Goal: Task Accomplishment & Management: Use online tool/utility

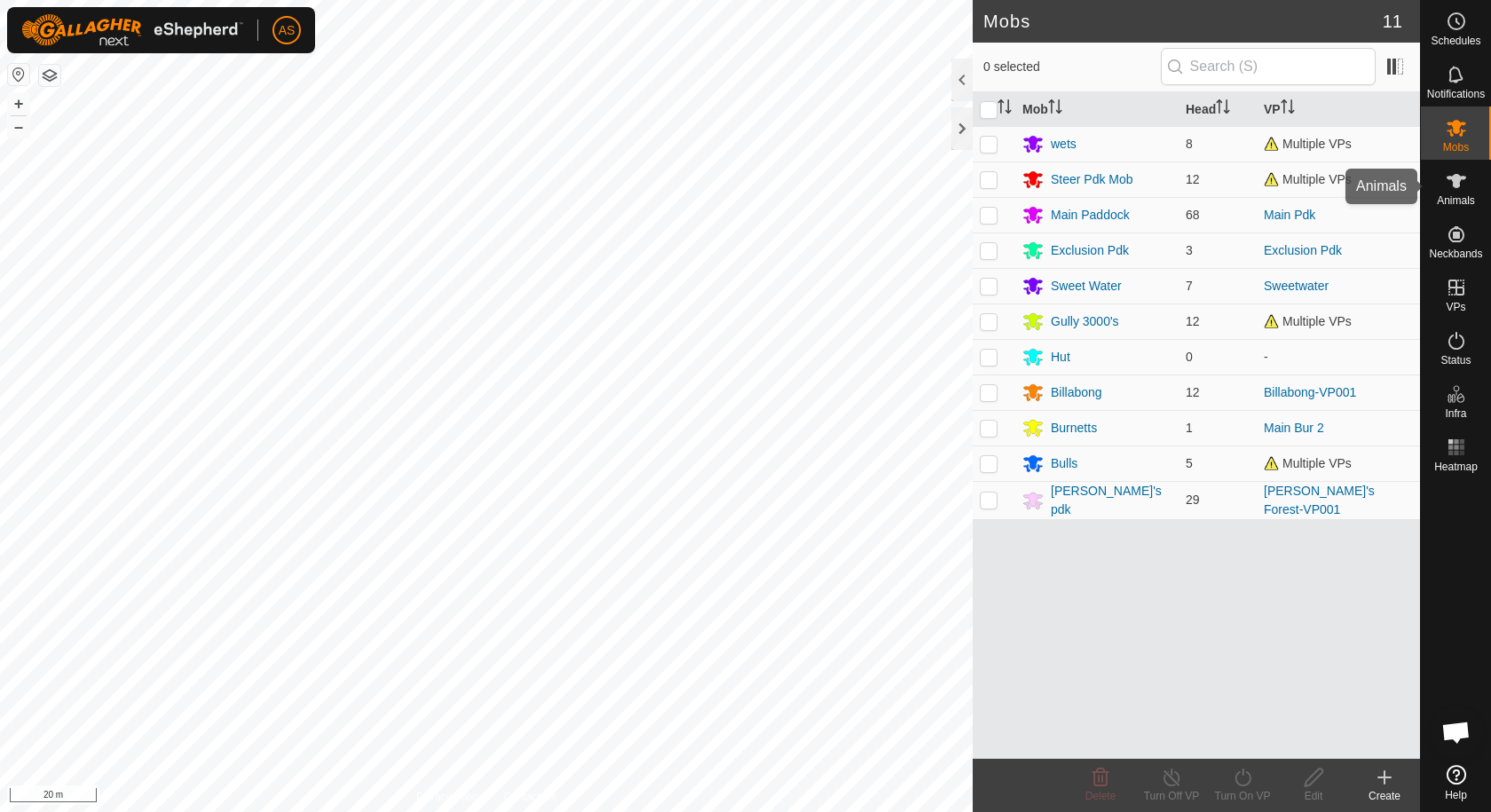
click at [1459, 195] on span "Animals" at bounding box center [1456, 200] width 38 height 10
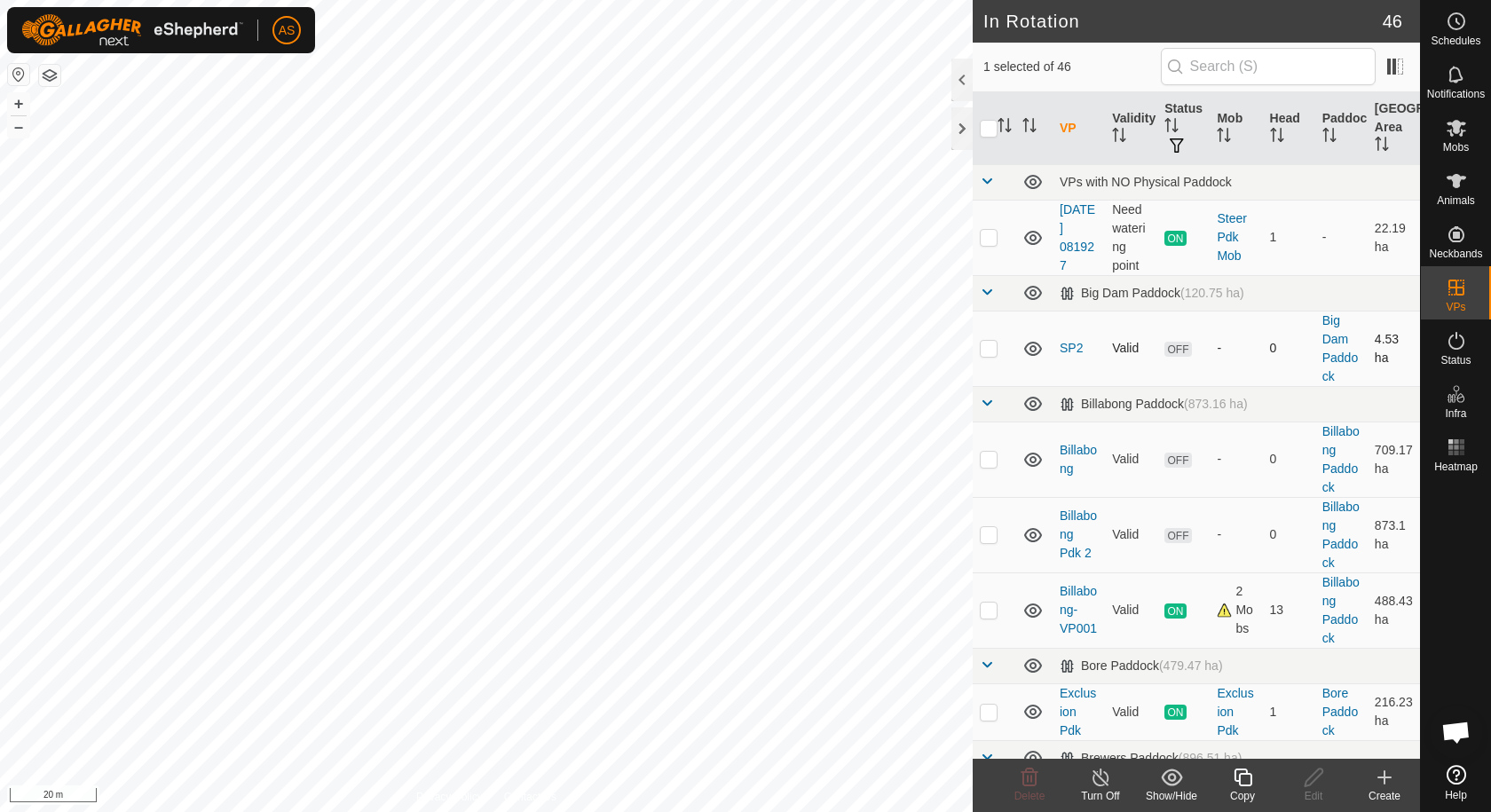
checkbox input "false"
checkbox input "true"
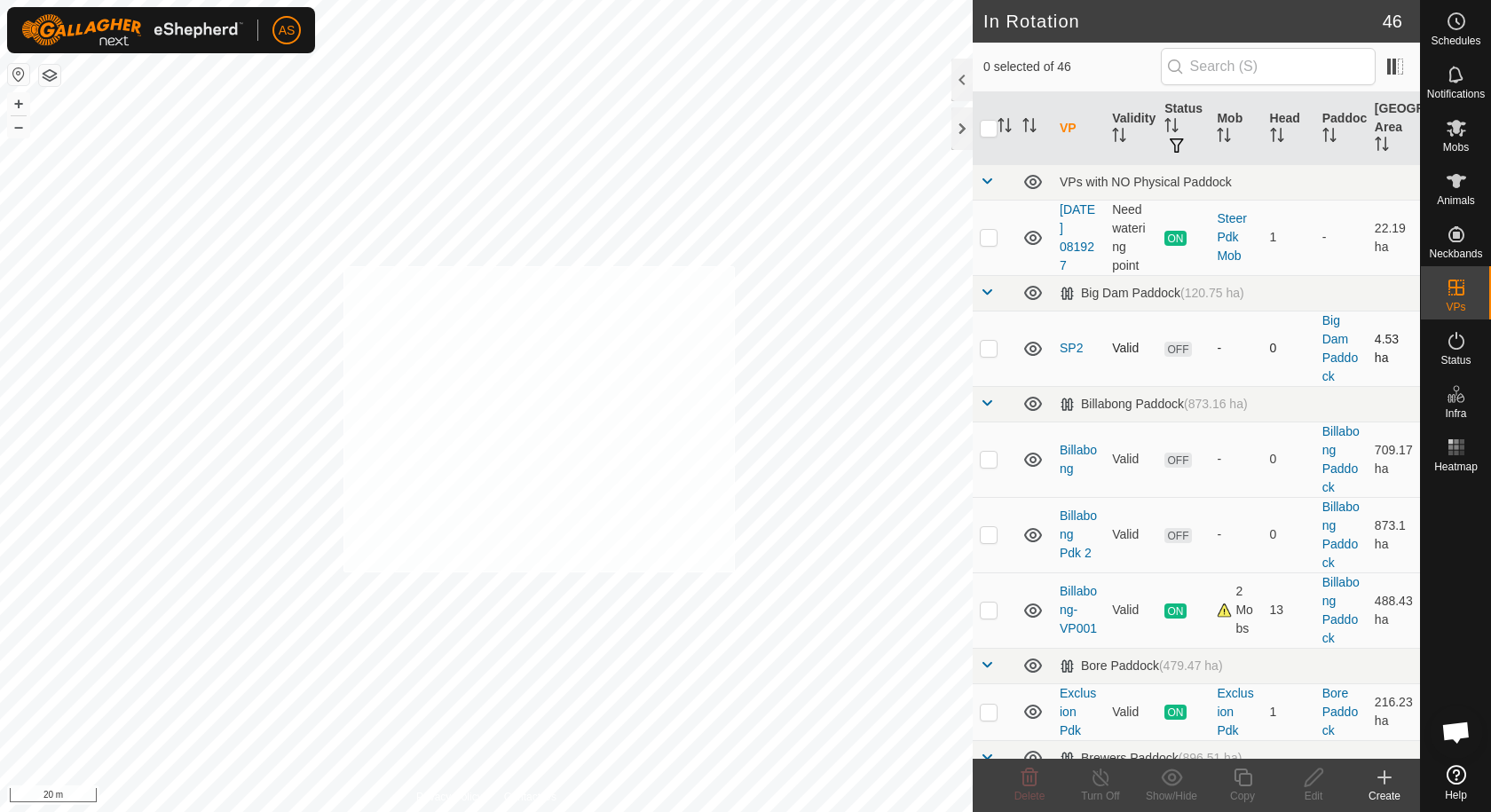
checkbox input "true"
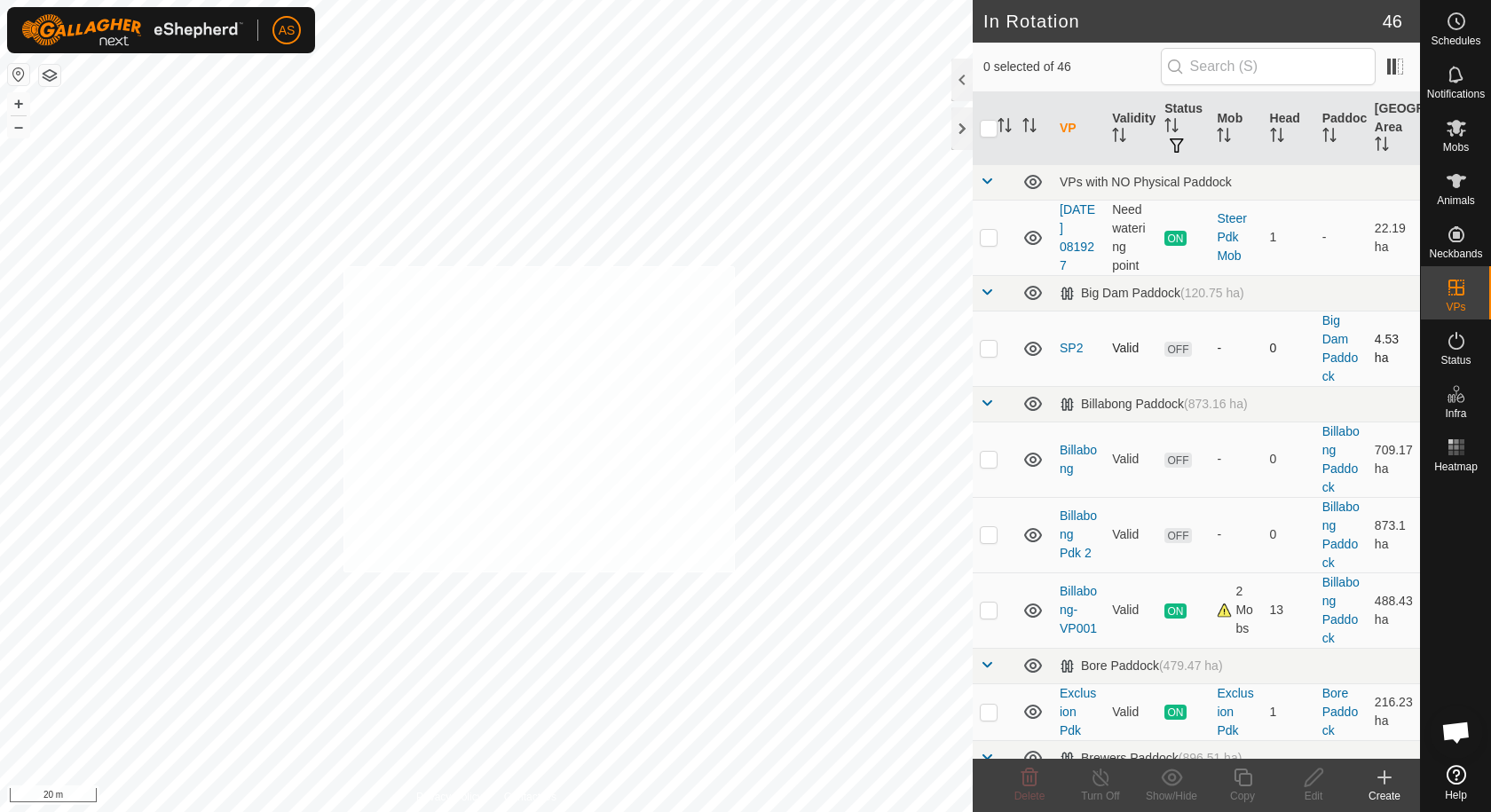
checkbox input "true"
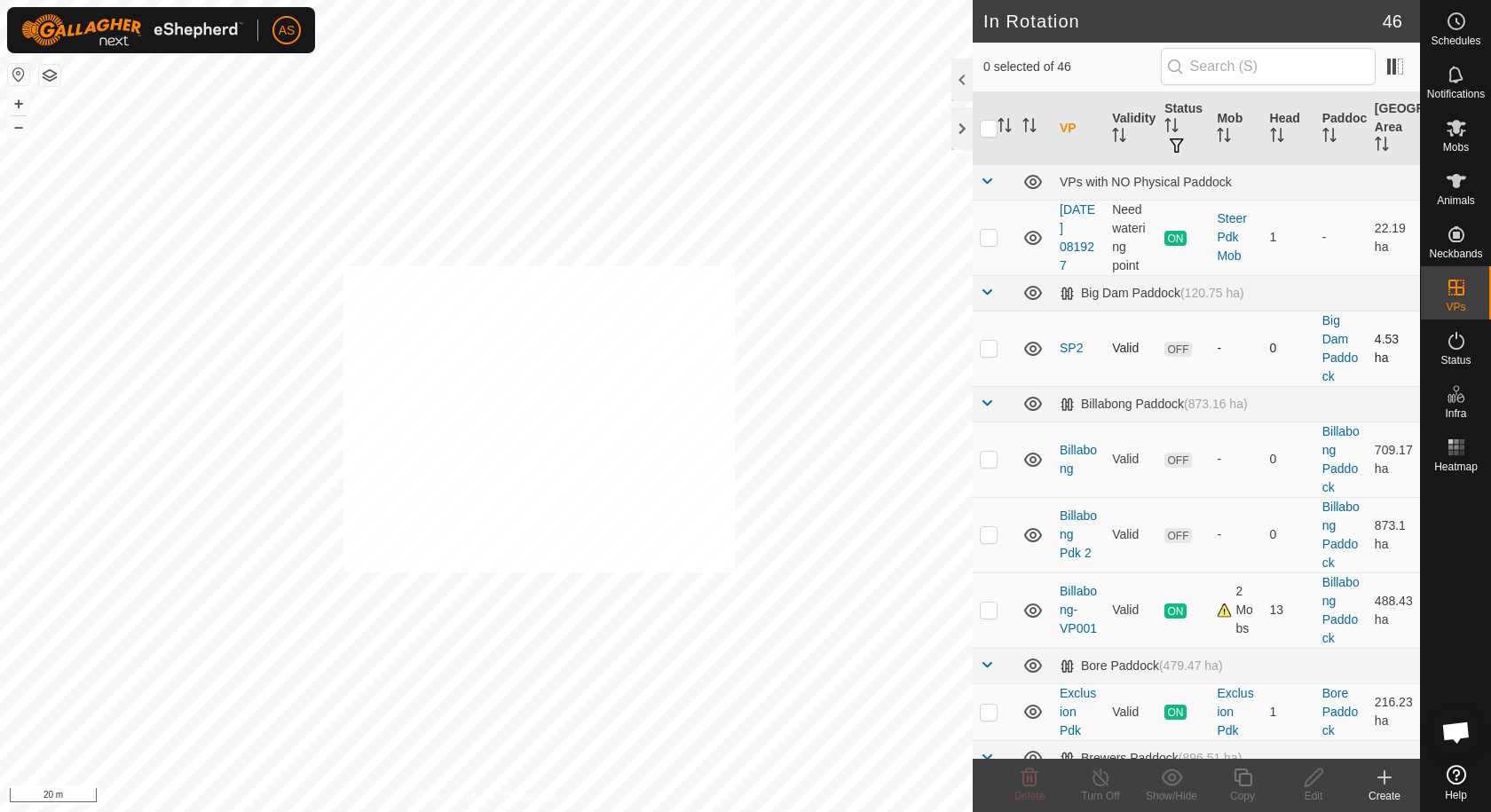
checkbox input "true"
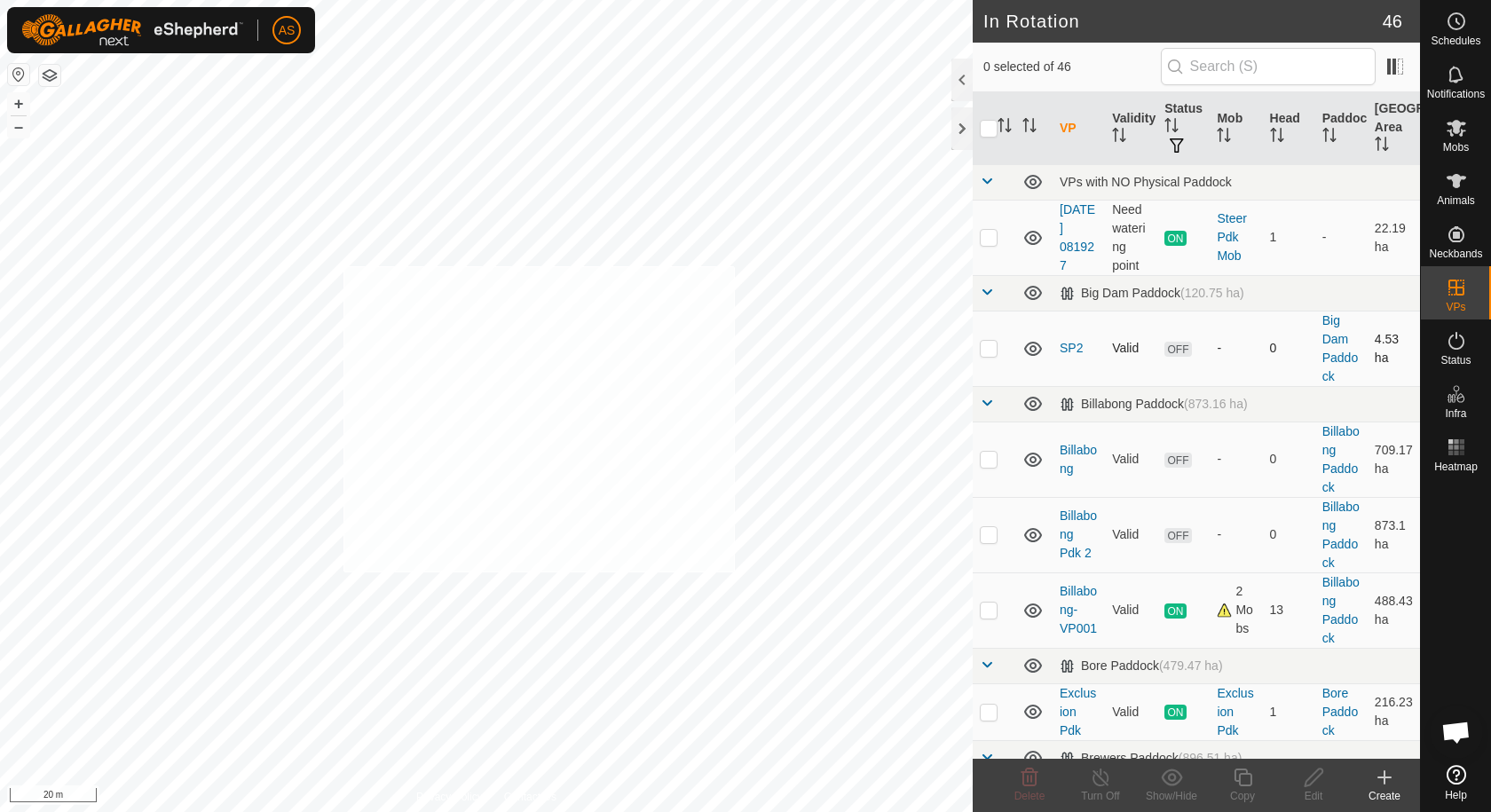
checkbox input "true"
checkbox input "false"
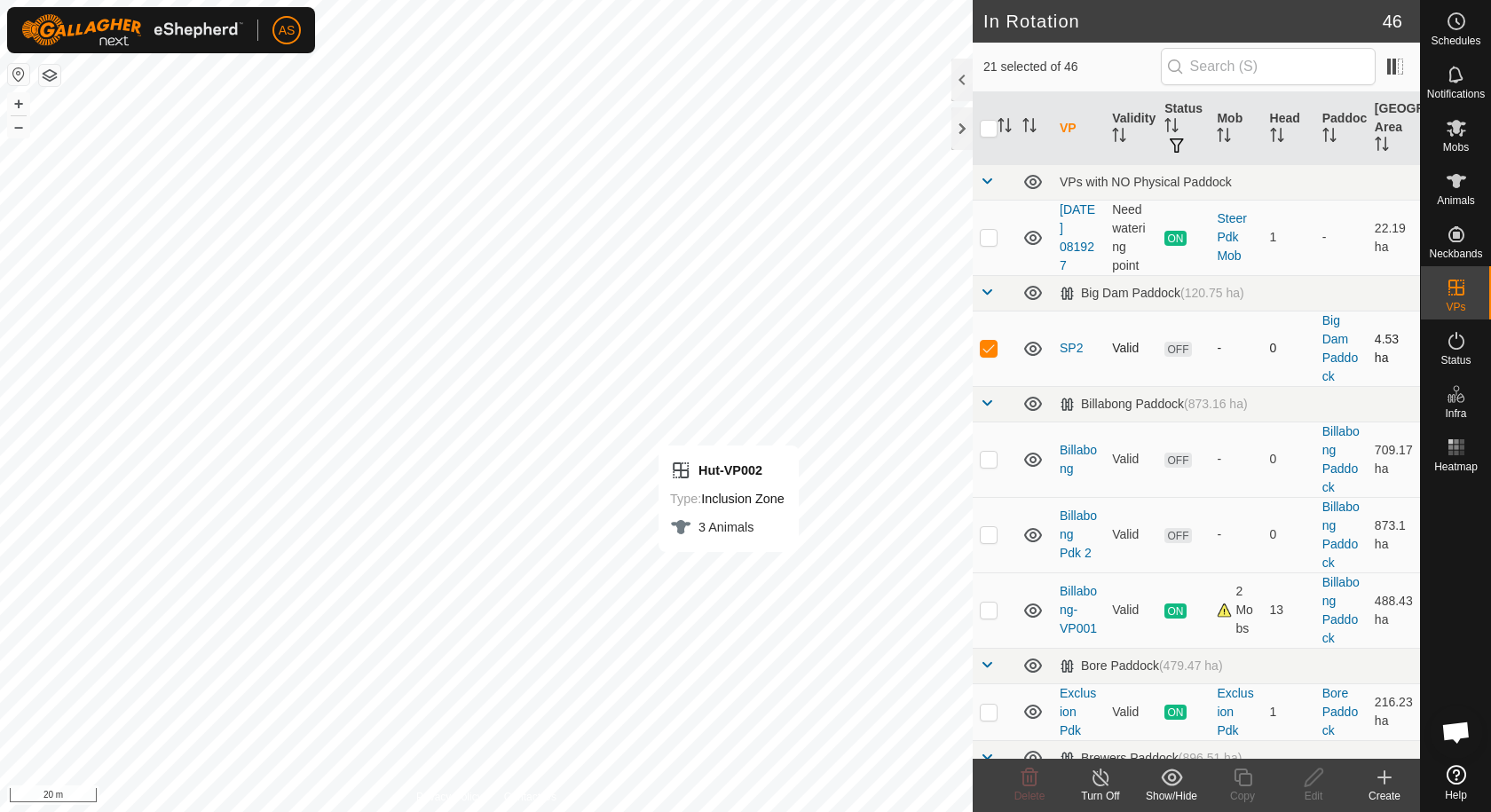
checkbox input "false"
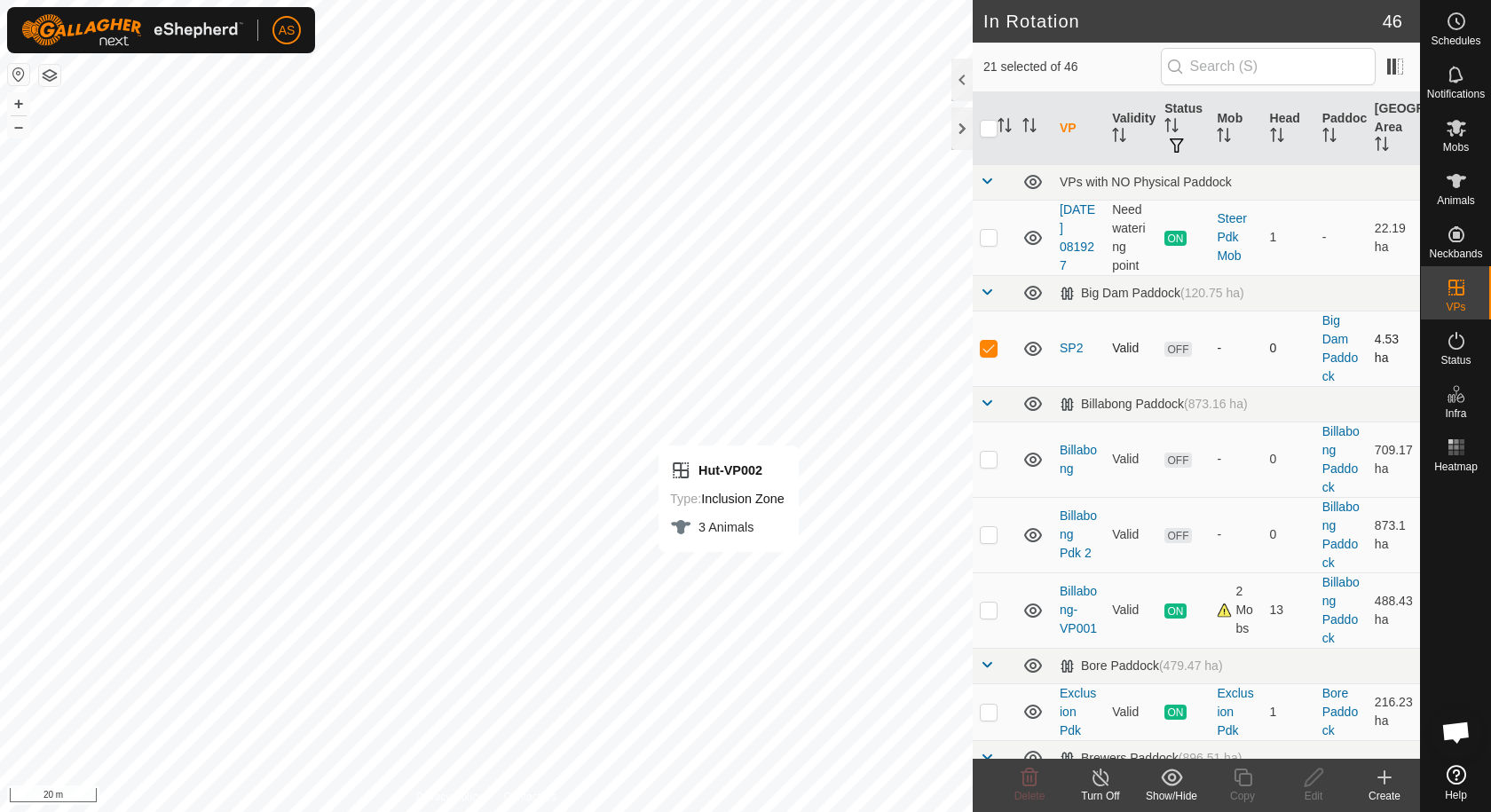
checkbox input "false"
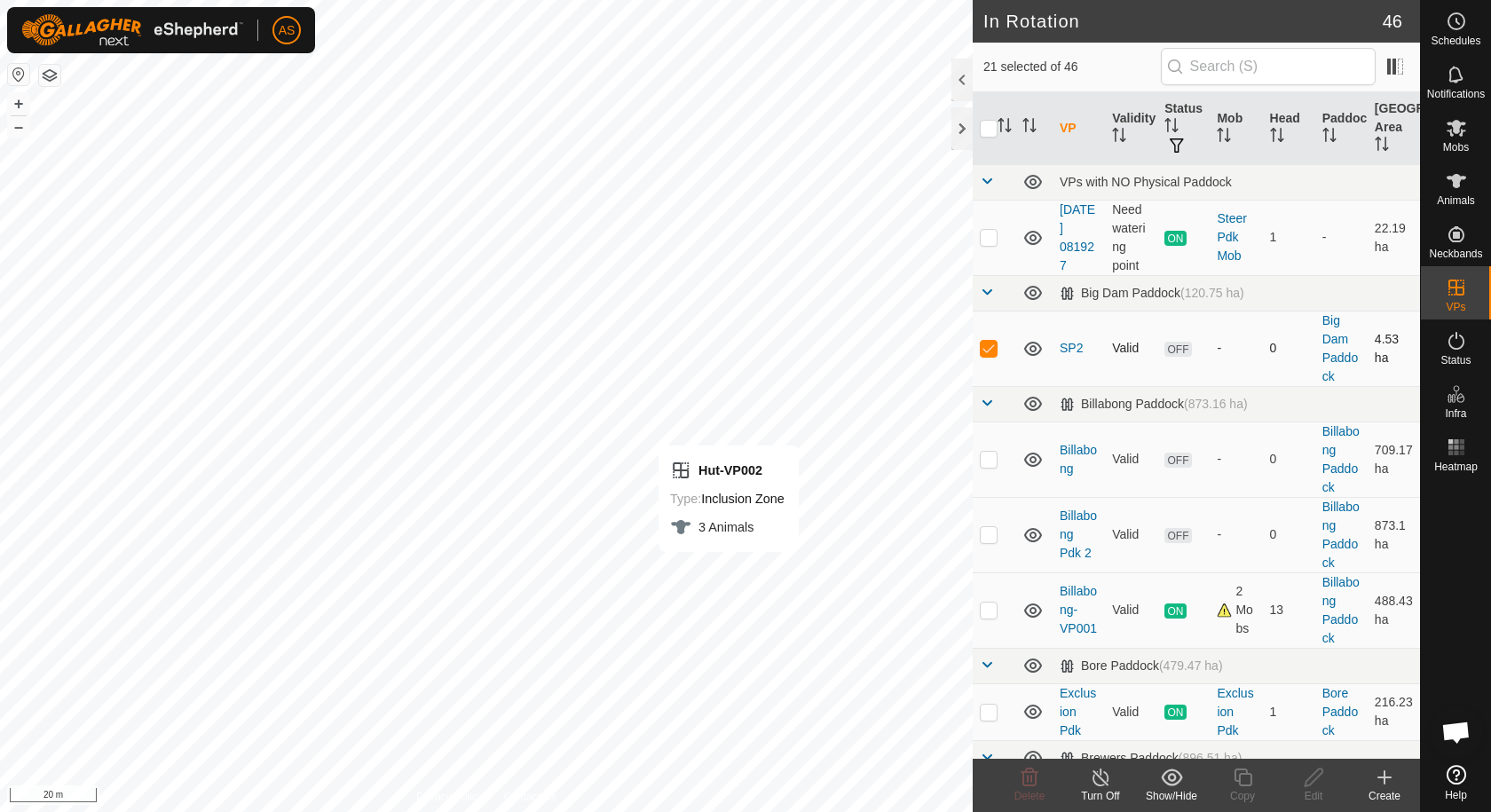
checkbox input "false"
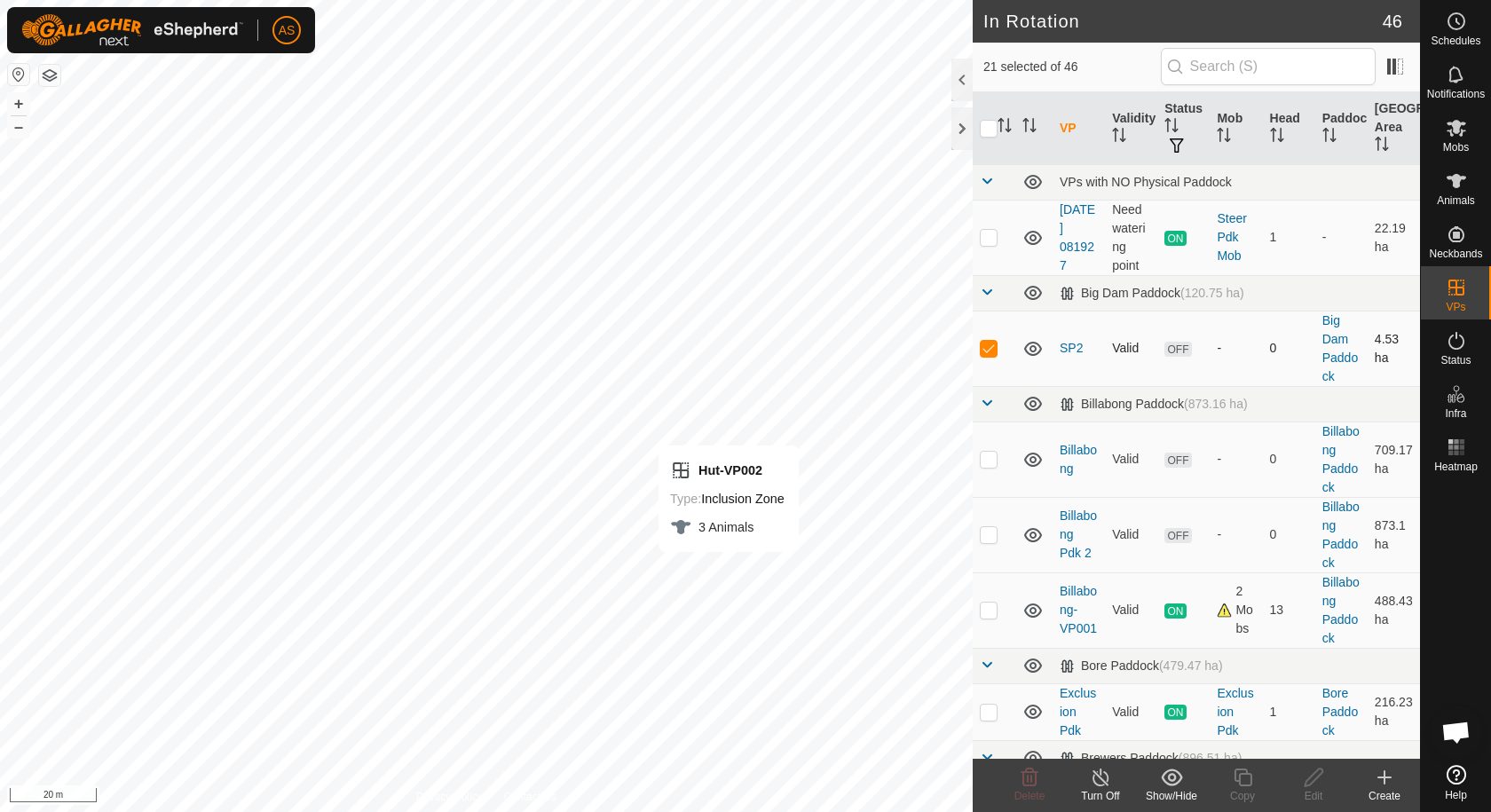
checkbox input "false"
click at [1455, 181] on icon at bounding box center [1456, 181] width 20 height 14
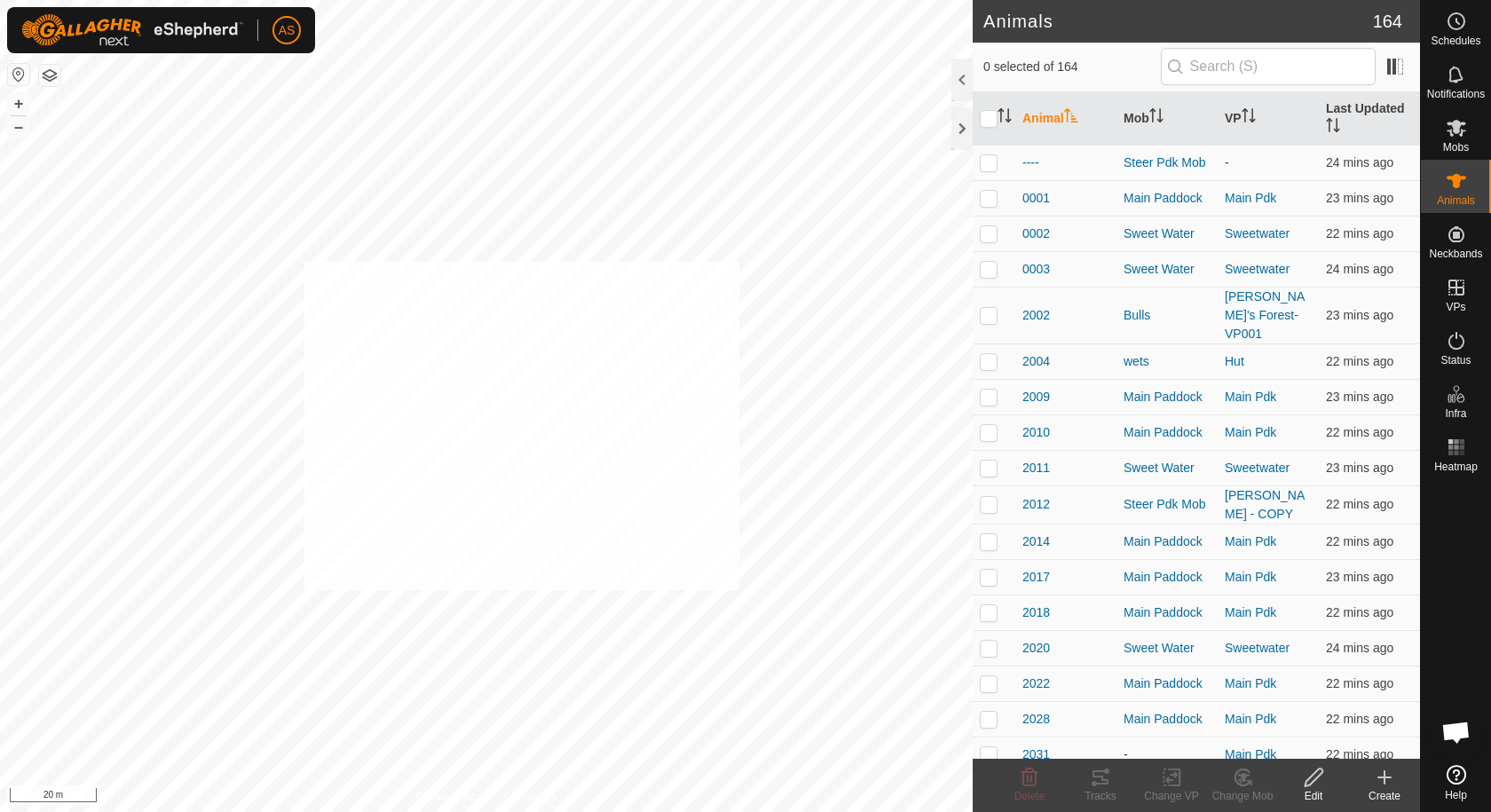
checkbox input "true"
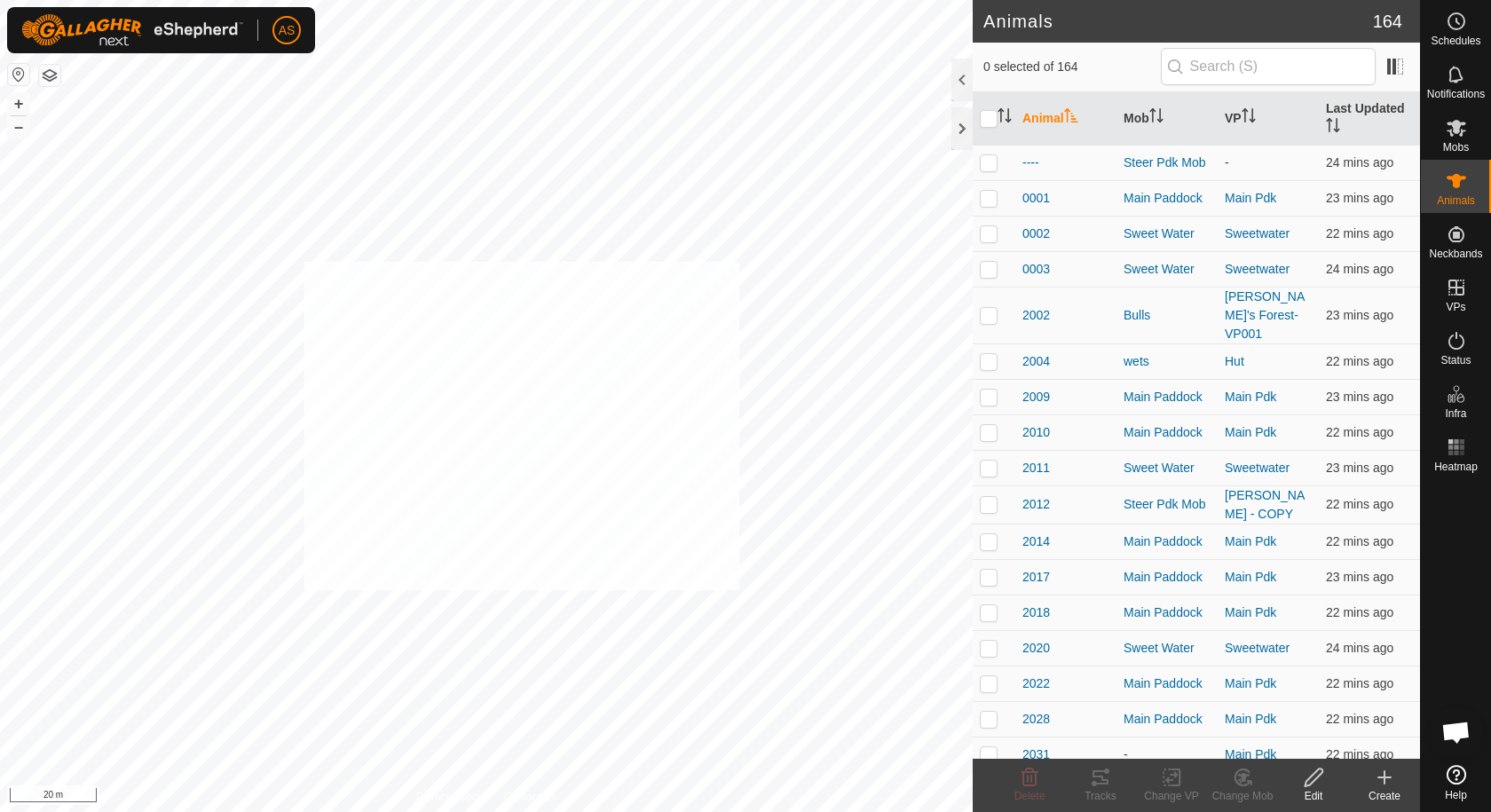
checkbox input "true"
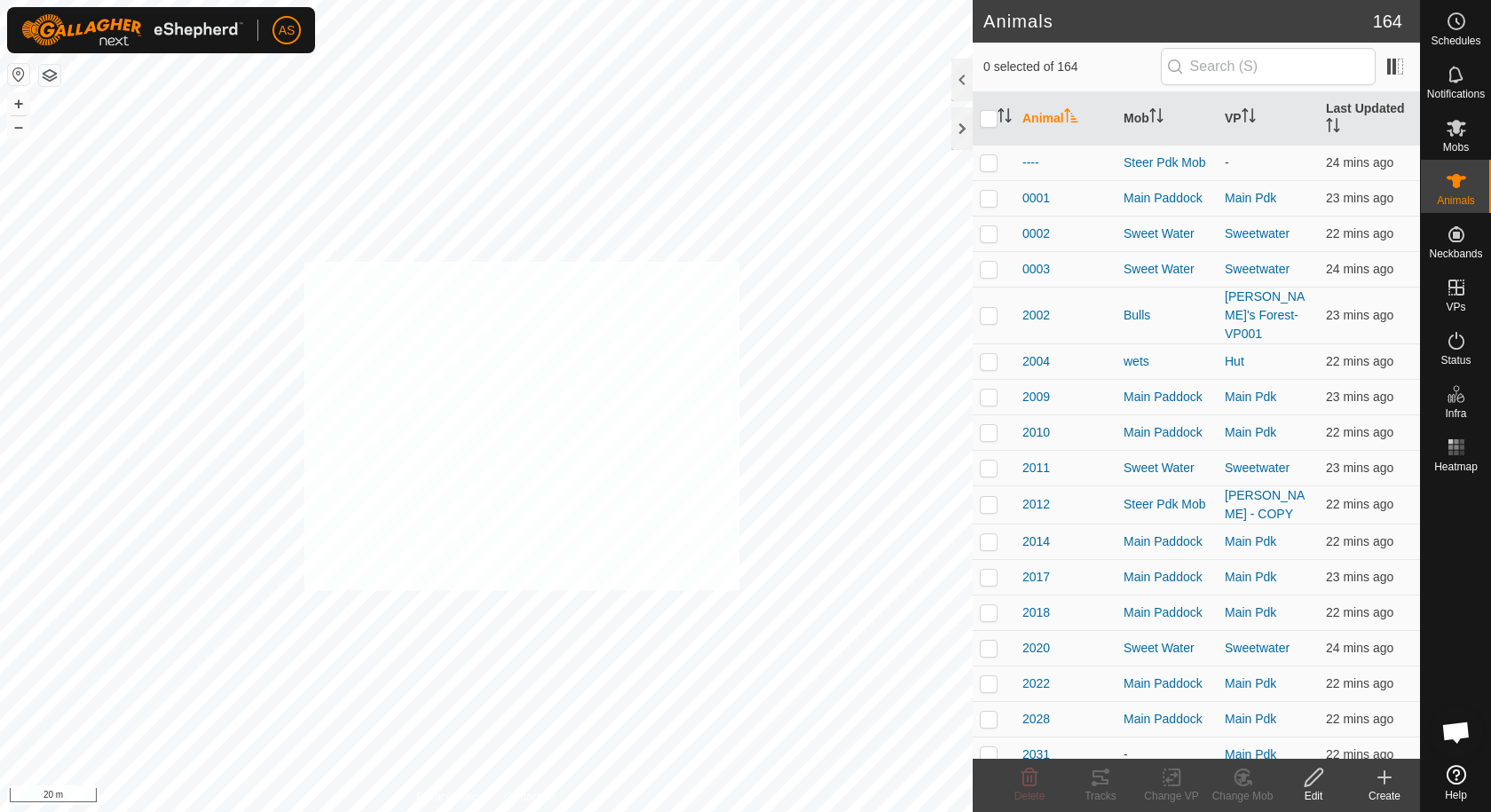
checkbox input "true"
click at [1007, 120] on icon "Activate to sort" at bounding box center [1009, 121] width 7 height 4
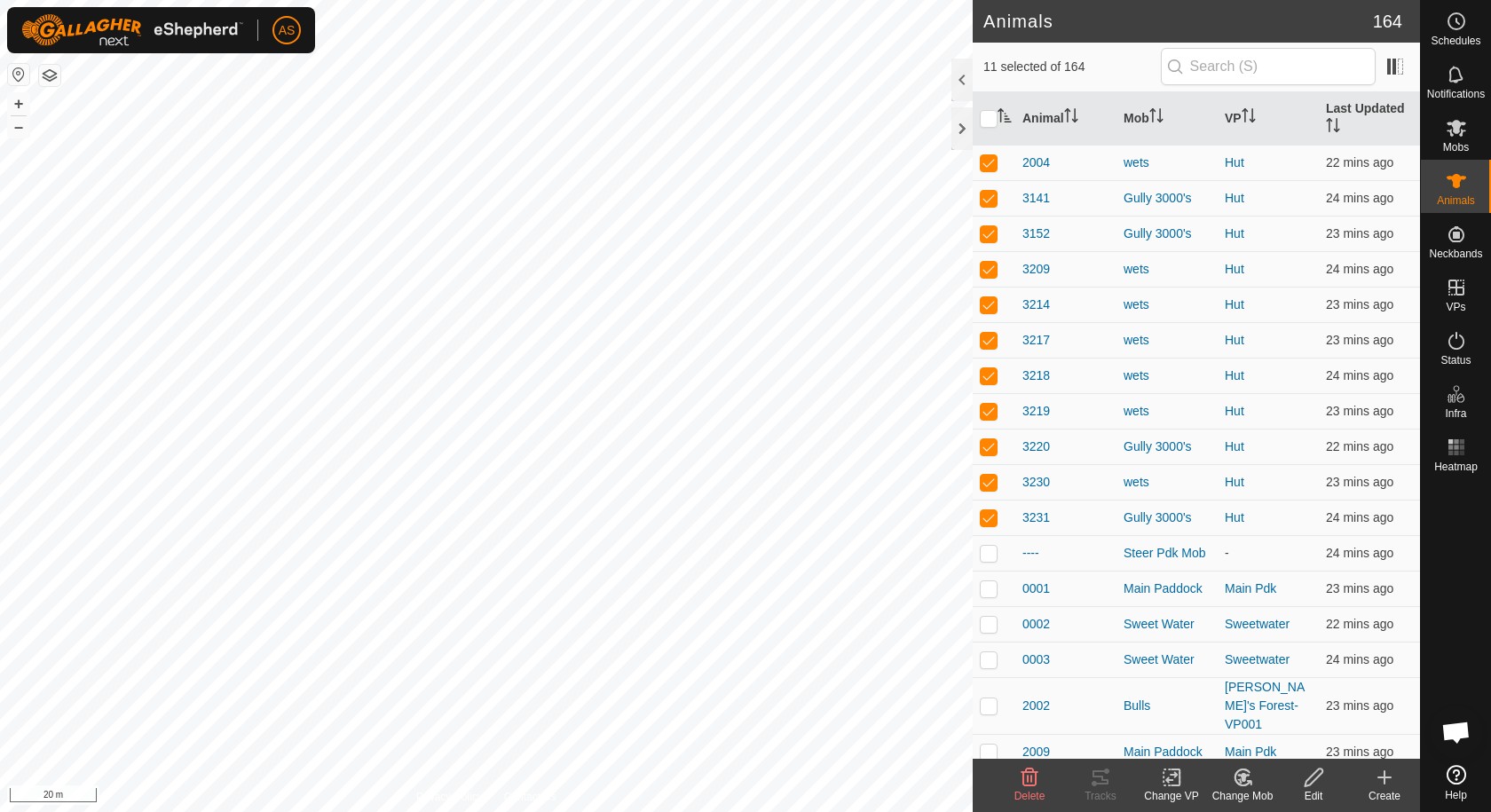
click at [1172, 782] on icon at bounding box center [1172, 777] width 22 height 21
click at [1195, 706] on link "Choose VP..." at bounding box center [1224, 701] width 175 height 35
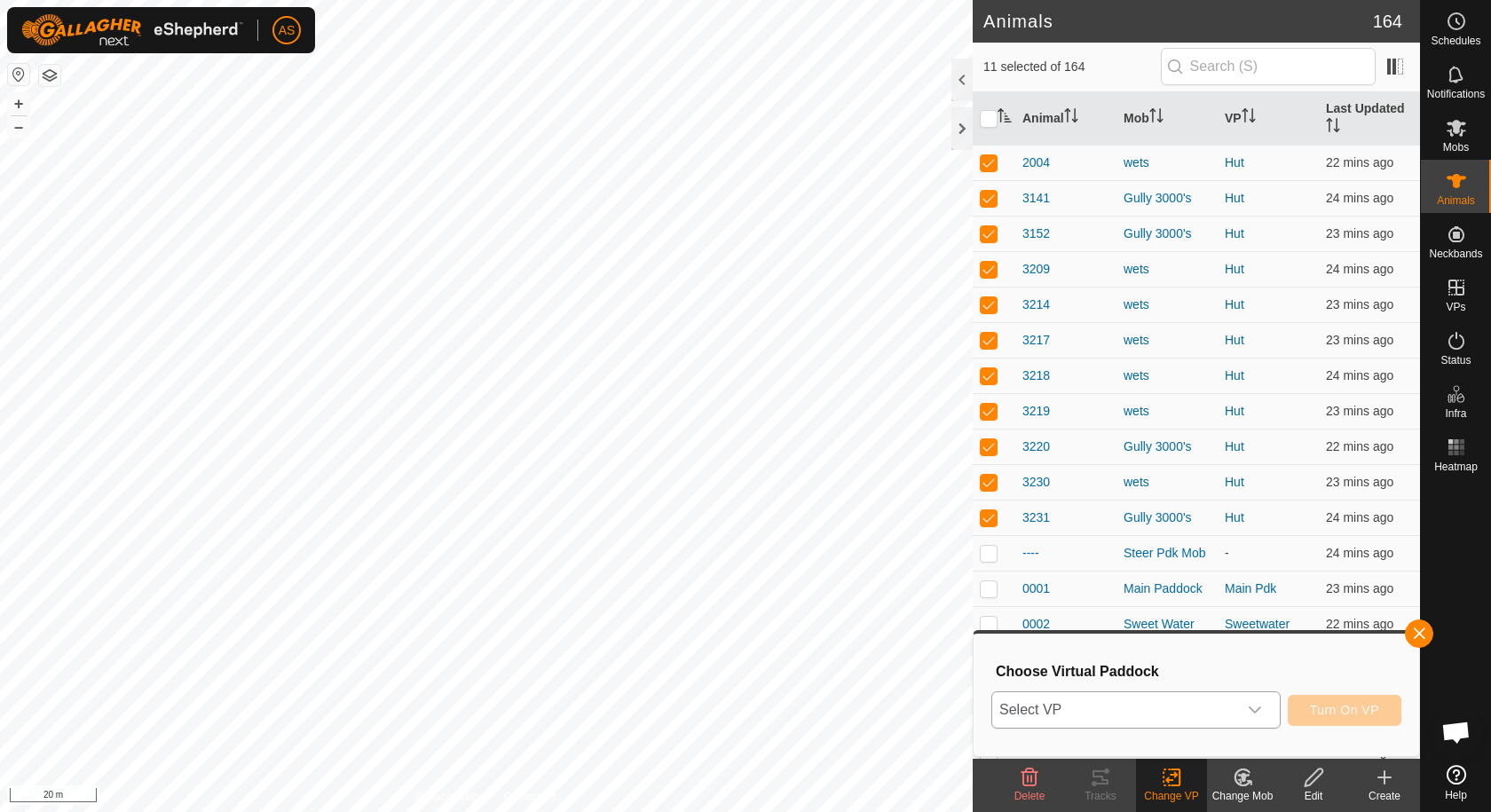
click at [1084, 711] on span "Select VP" at bounding box center [1114, 710] width 245 height 35
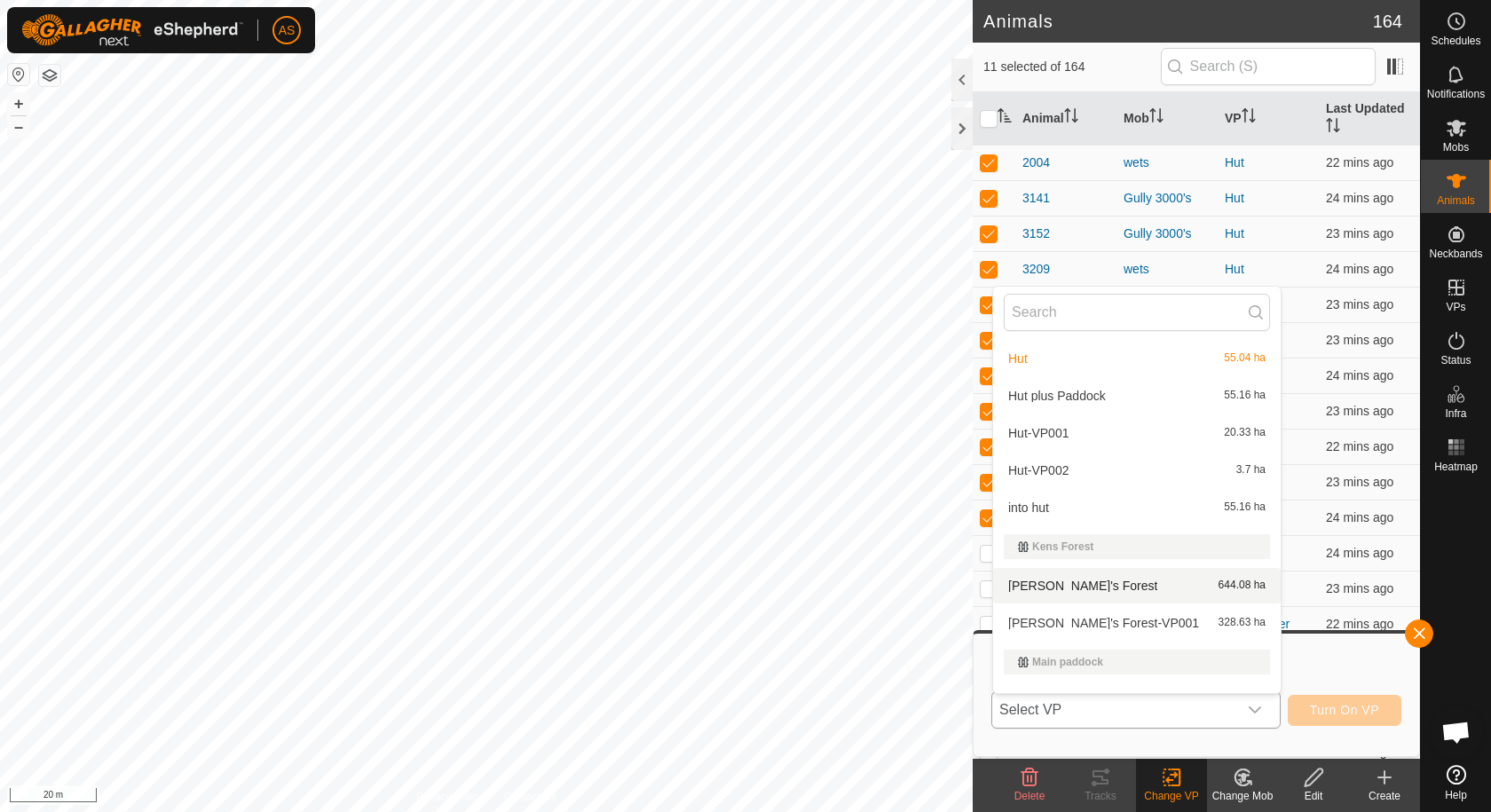
scroll to position [1184, 0]
click at [1060, 619] on li "[PERSON_NAME]'s Forest-VP001 328.63 ha" at bounding box center [1137, 624] width 287 height 35
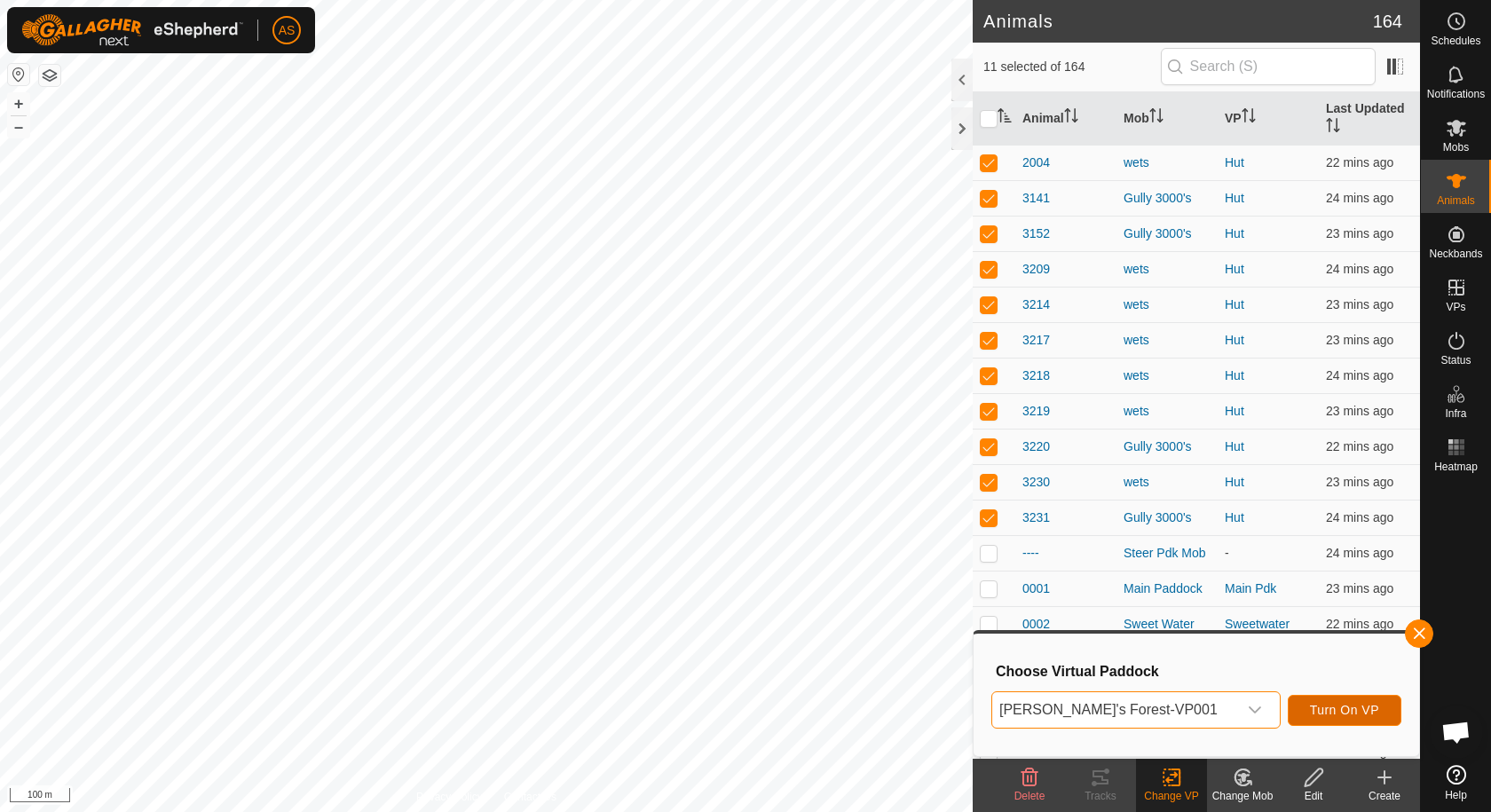
click at [1331, 711] on span "Turn On VP" at bounding box center [1345, 709] width 69 height 14
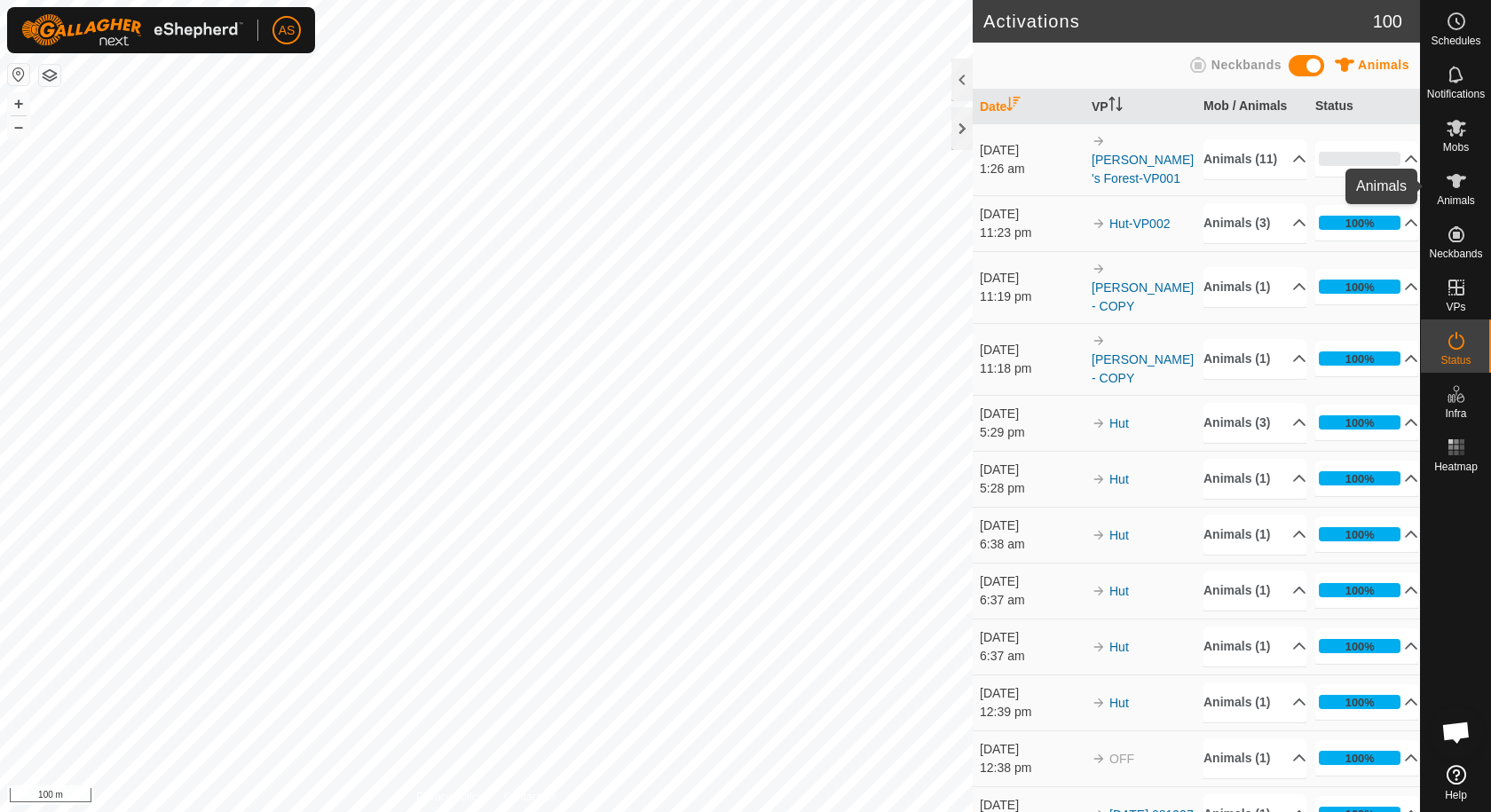
drag, startPoint x: 1455, startPoint y: 192, endPoint x: 1430, endPoint y: 192, distance: 25.0
click at [1455, 192] on es-animals-svg-icon at bounding box center [1456, 181] width 32 height 28
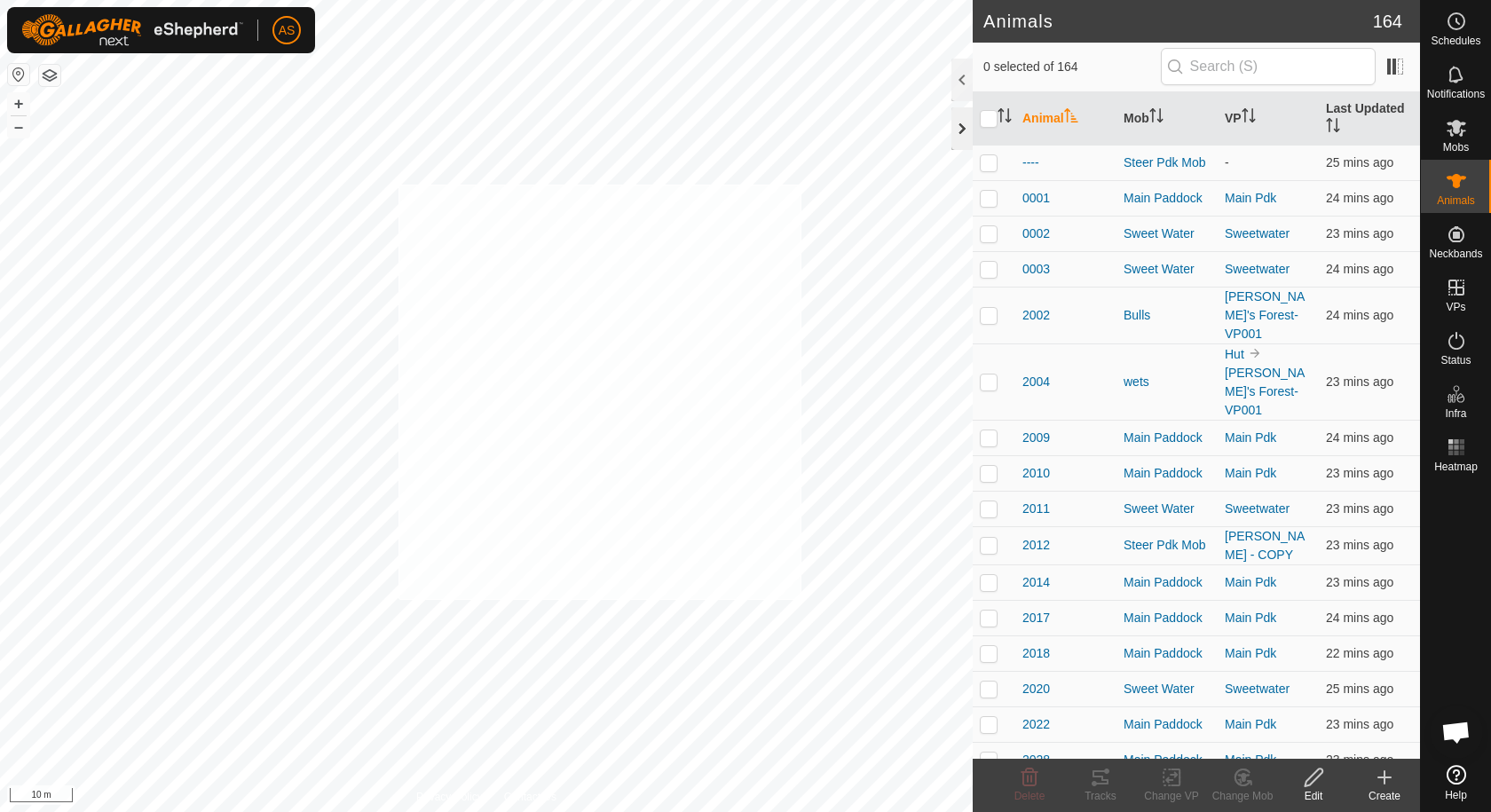
checkbox input "true"
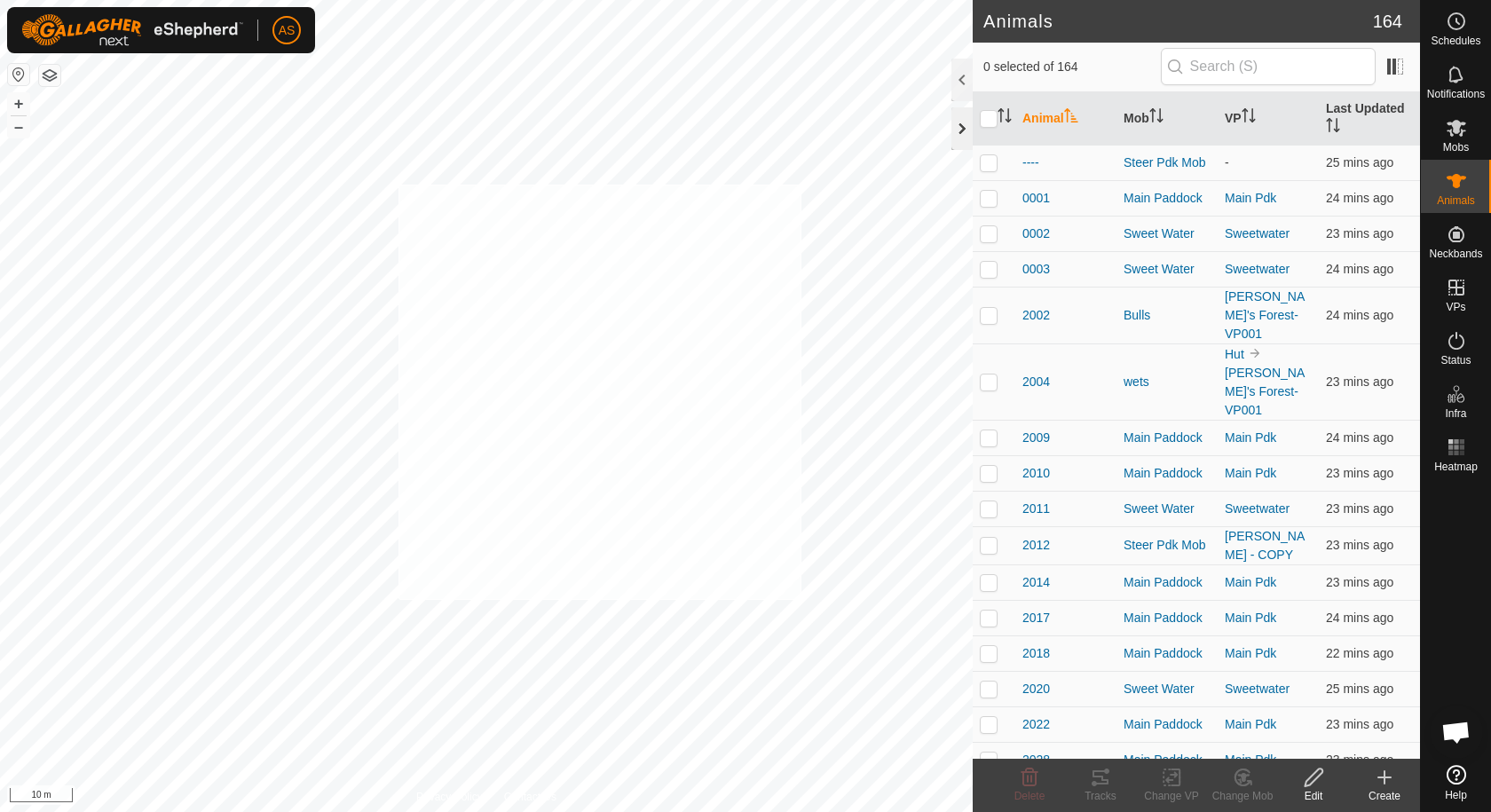
checkbox input "true"
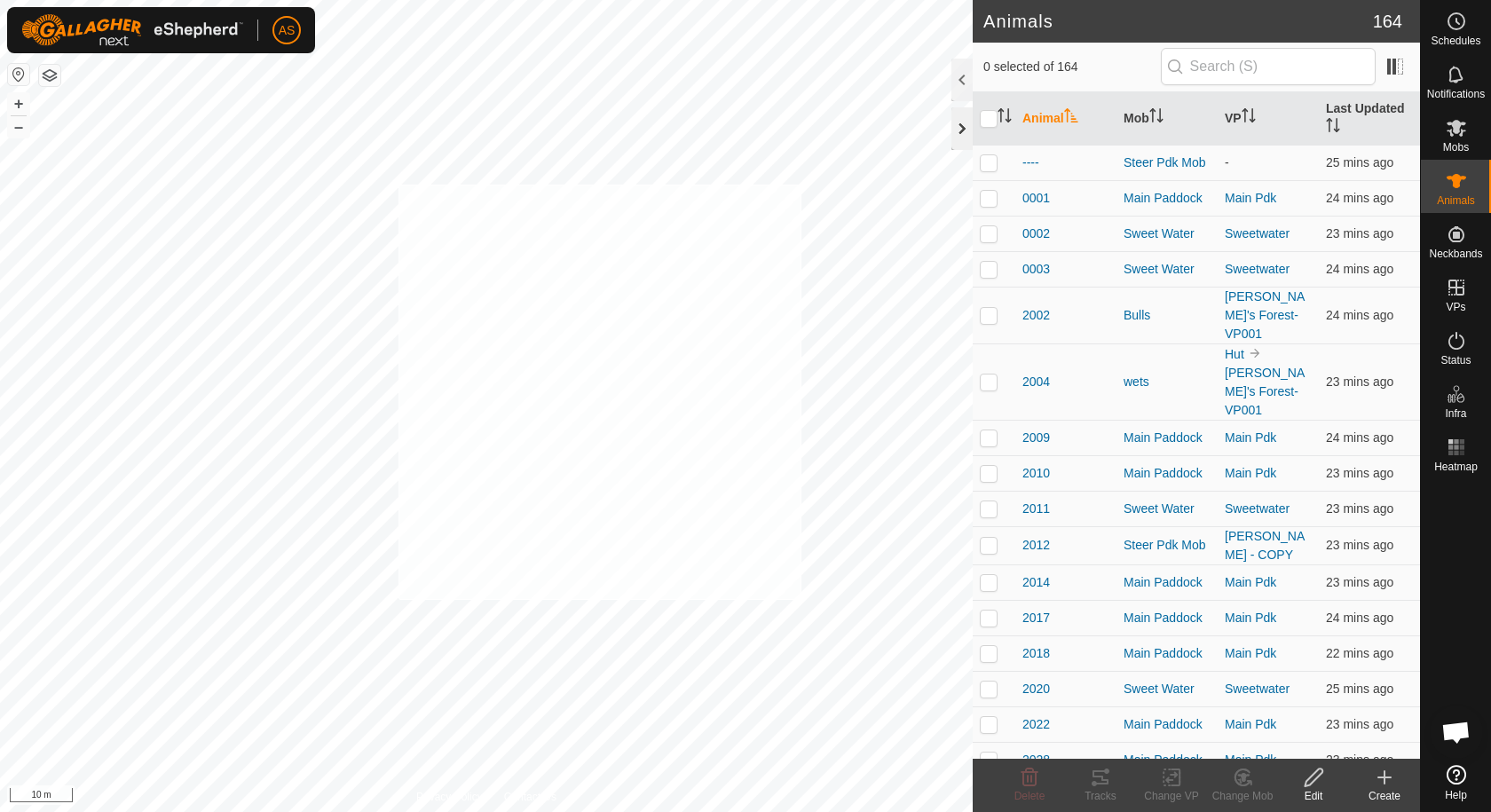
checkbox input "true"
click at [1008, 117] on icon "Activate to sort" at bounding box center [1008, 115] width 2 height 14
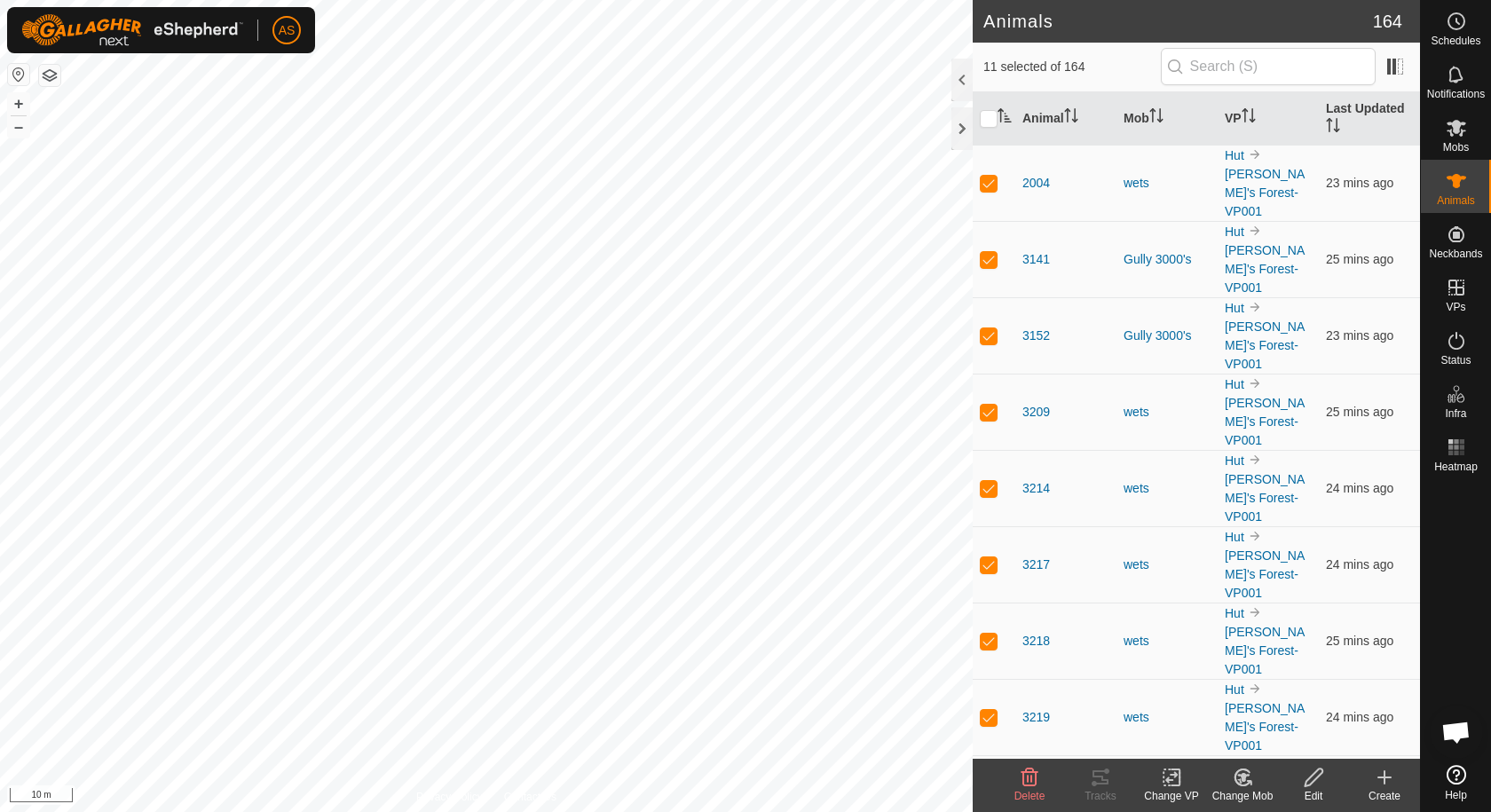
click at [1237, 782] on icon at bounding box center [1242, 777] width 15 height 16
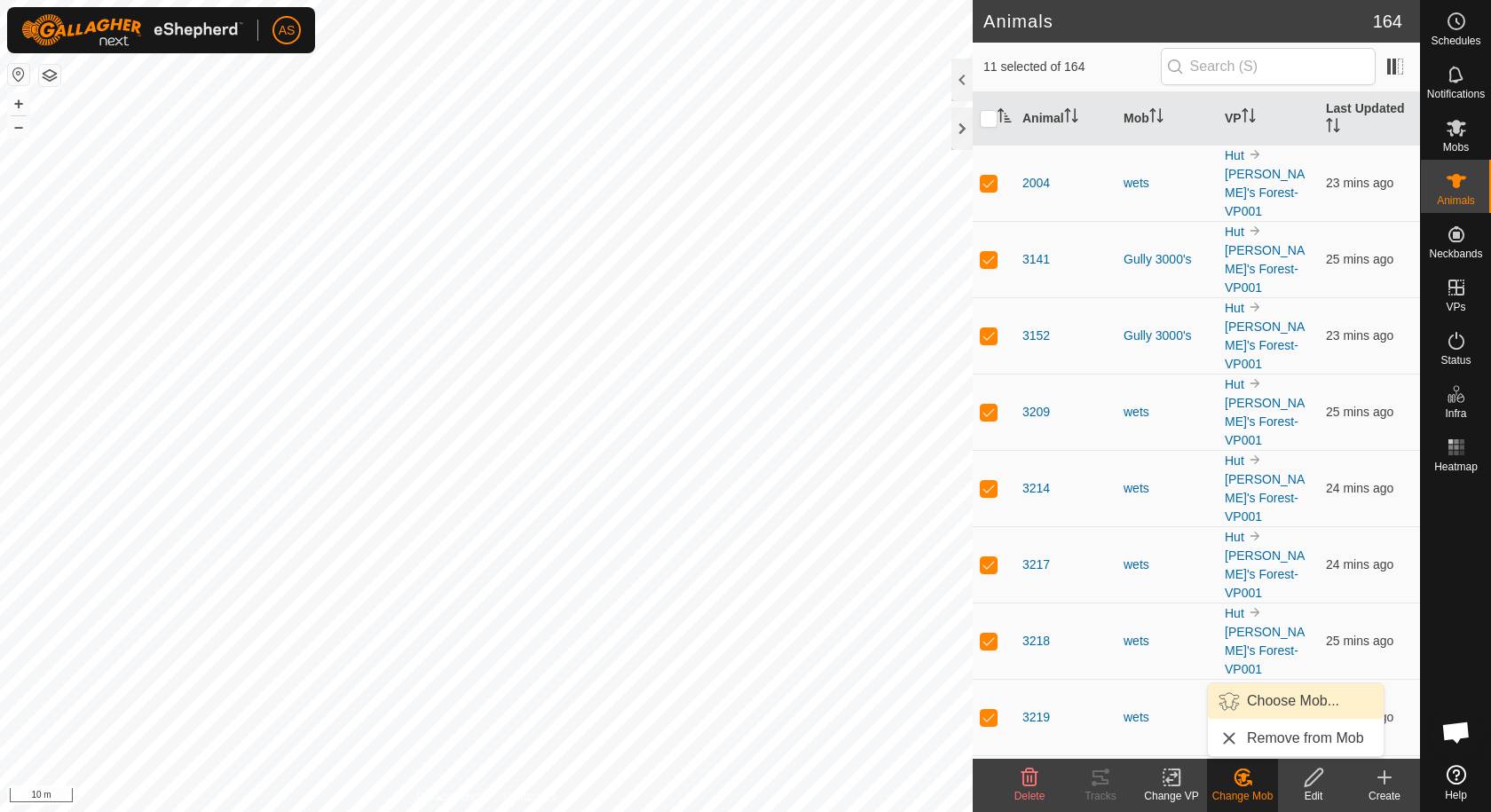
click at [1267, 700] on link "Choose Mob..." at bounding box center [1296, 701] width 175 height 35
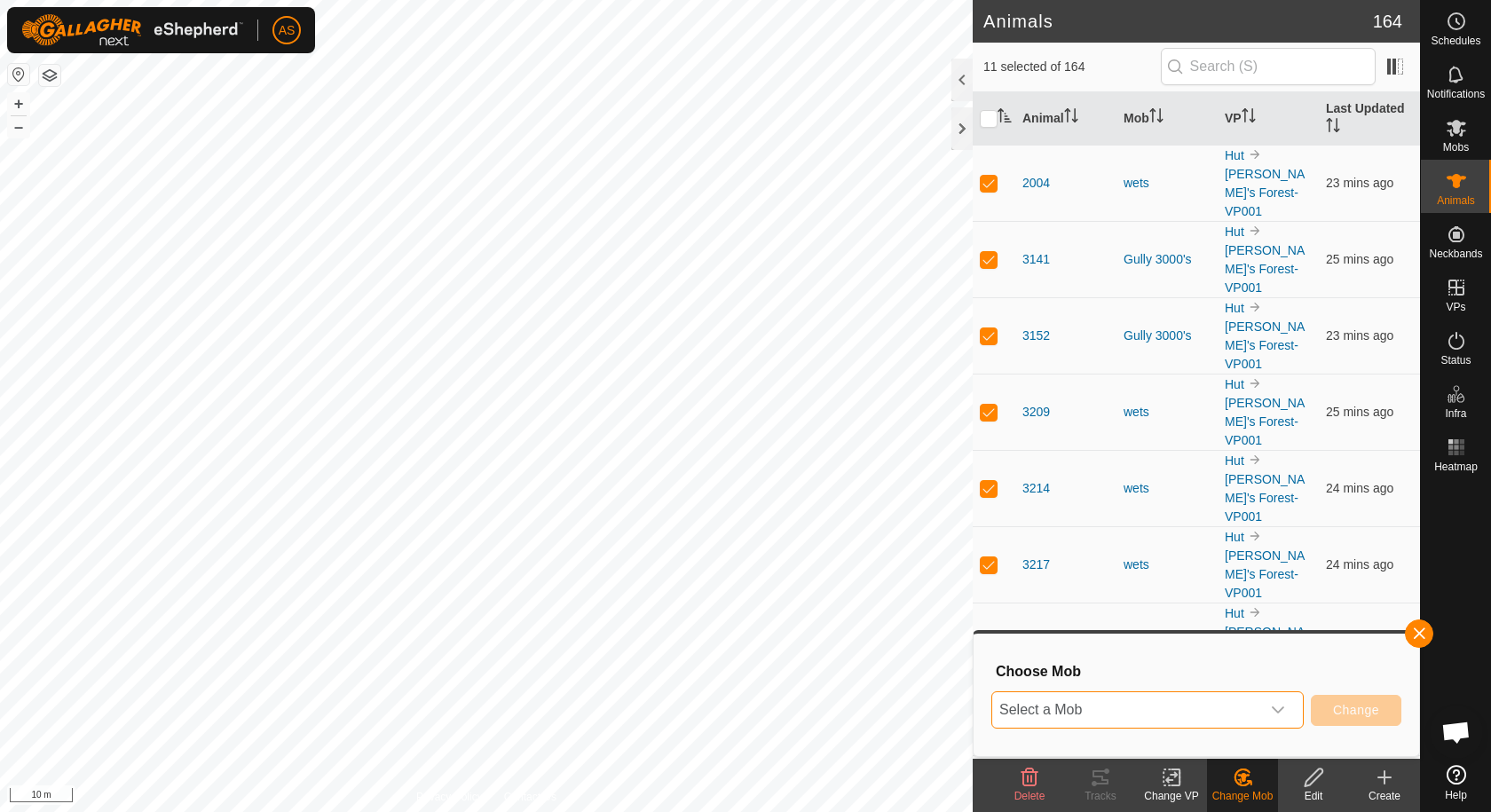
click at [1179, 705] on span "Select a Mob" at bounding box center [1125, 710] width 268 height 35
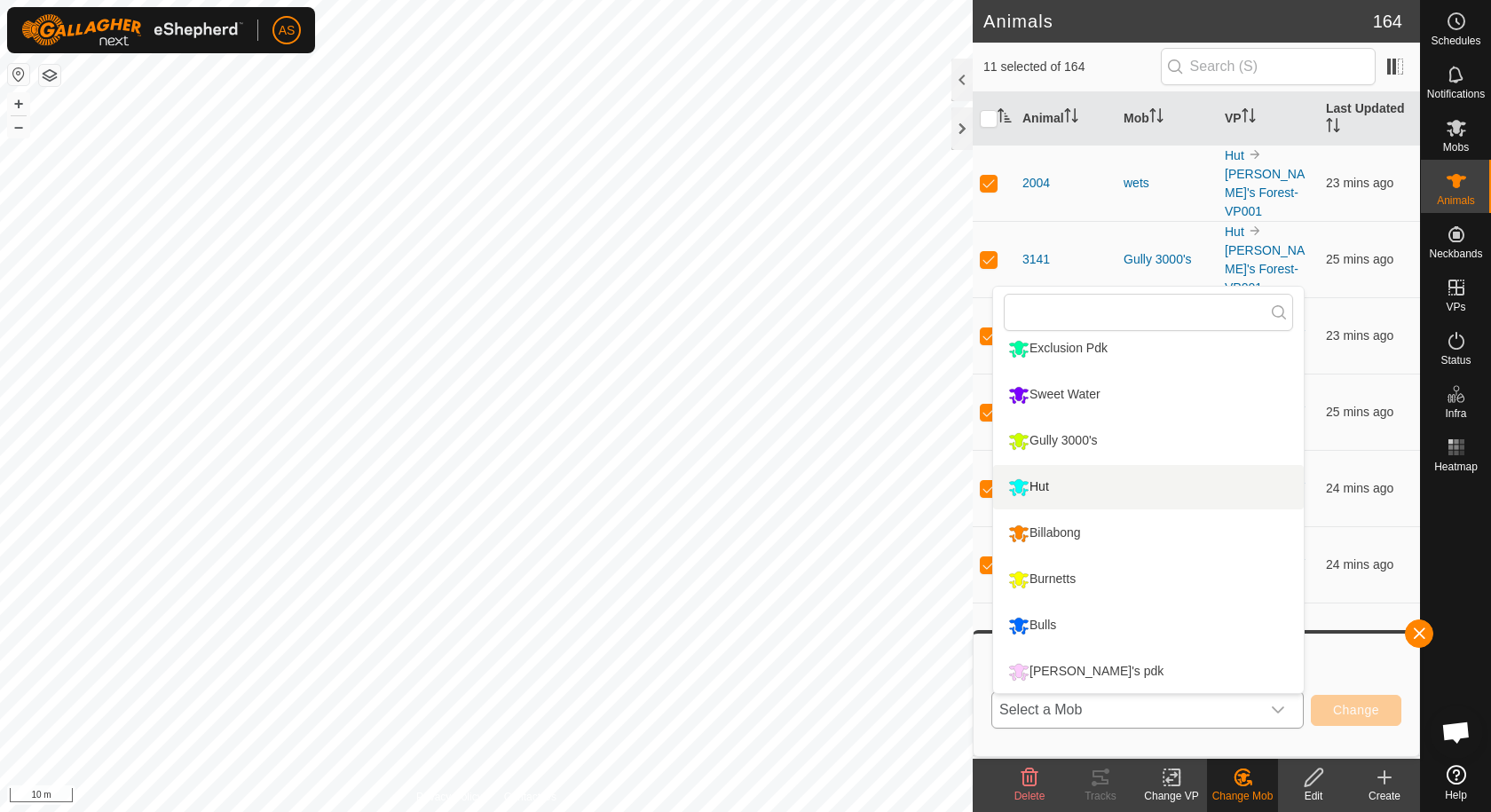
scroll to position [151, 0]
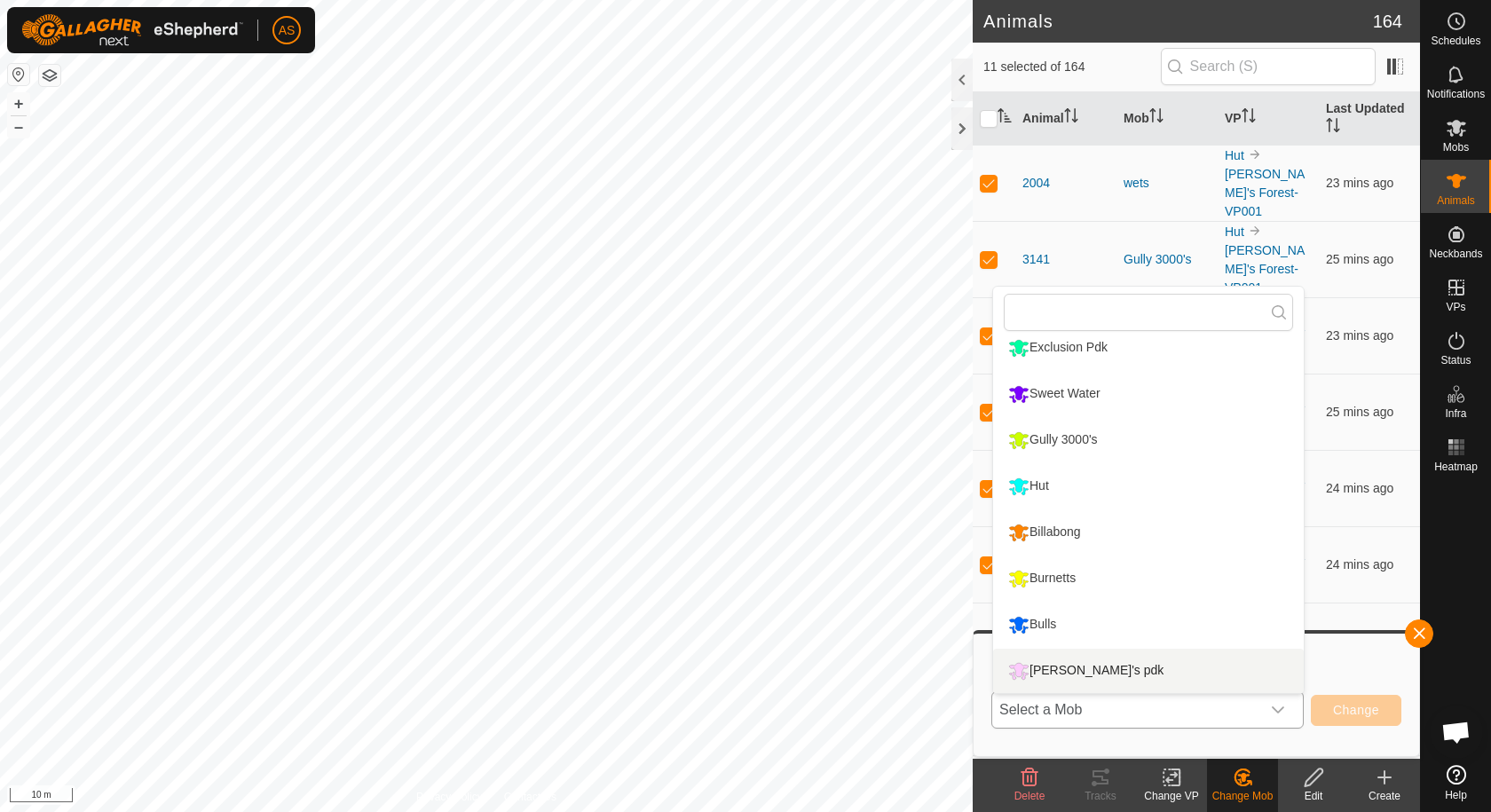
click at [1061, 668] on li "[PERSON_NAME]'s pdk" at bounding box center [1148, 671] width 311 height 45
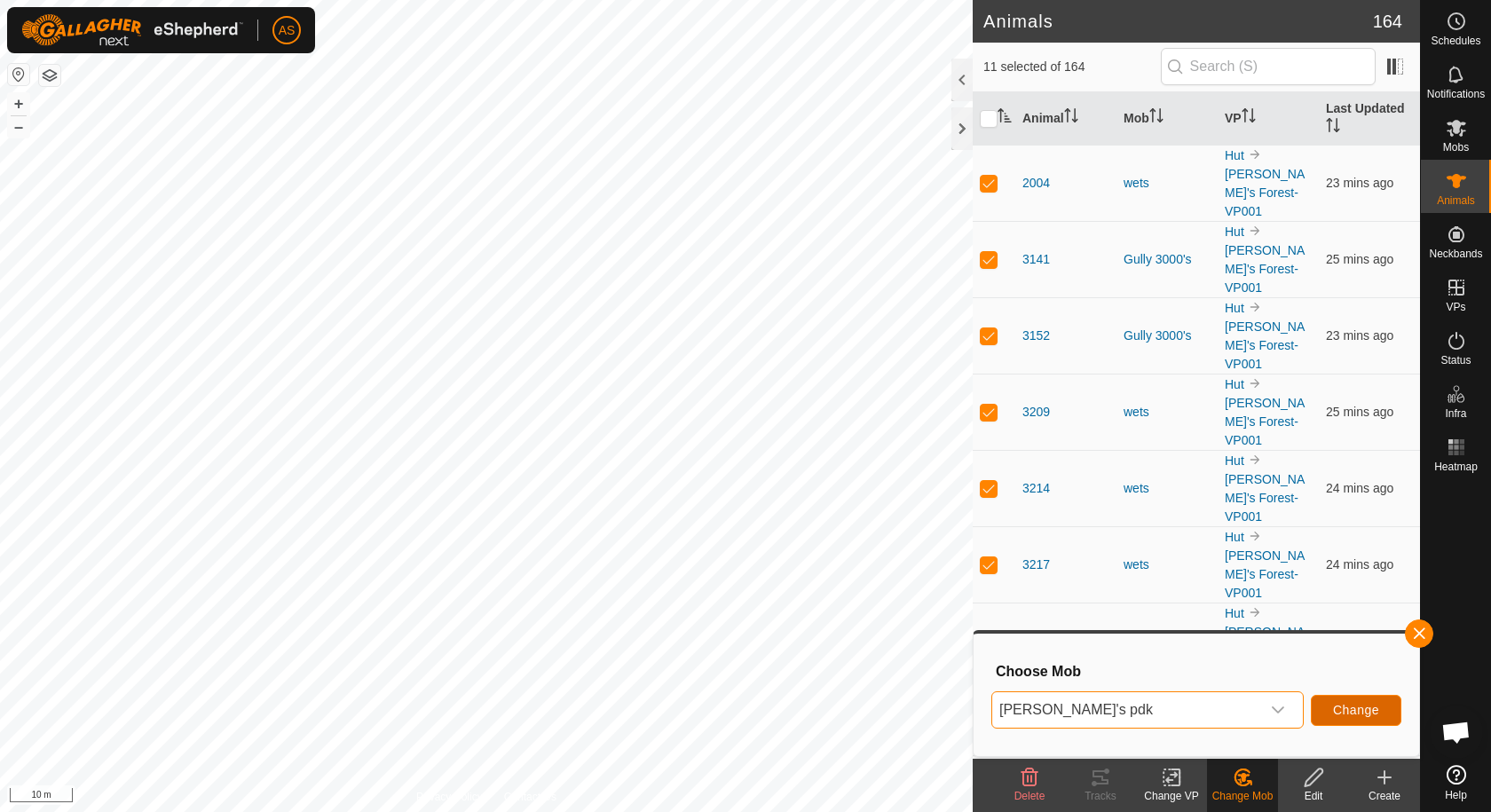
click at [1371, 709] on span "Change" at bounding box center [1357, 709] width 47 height 14
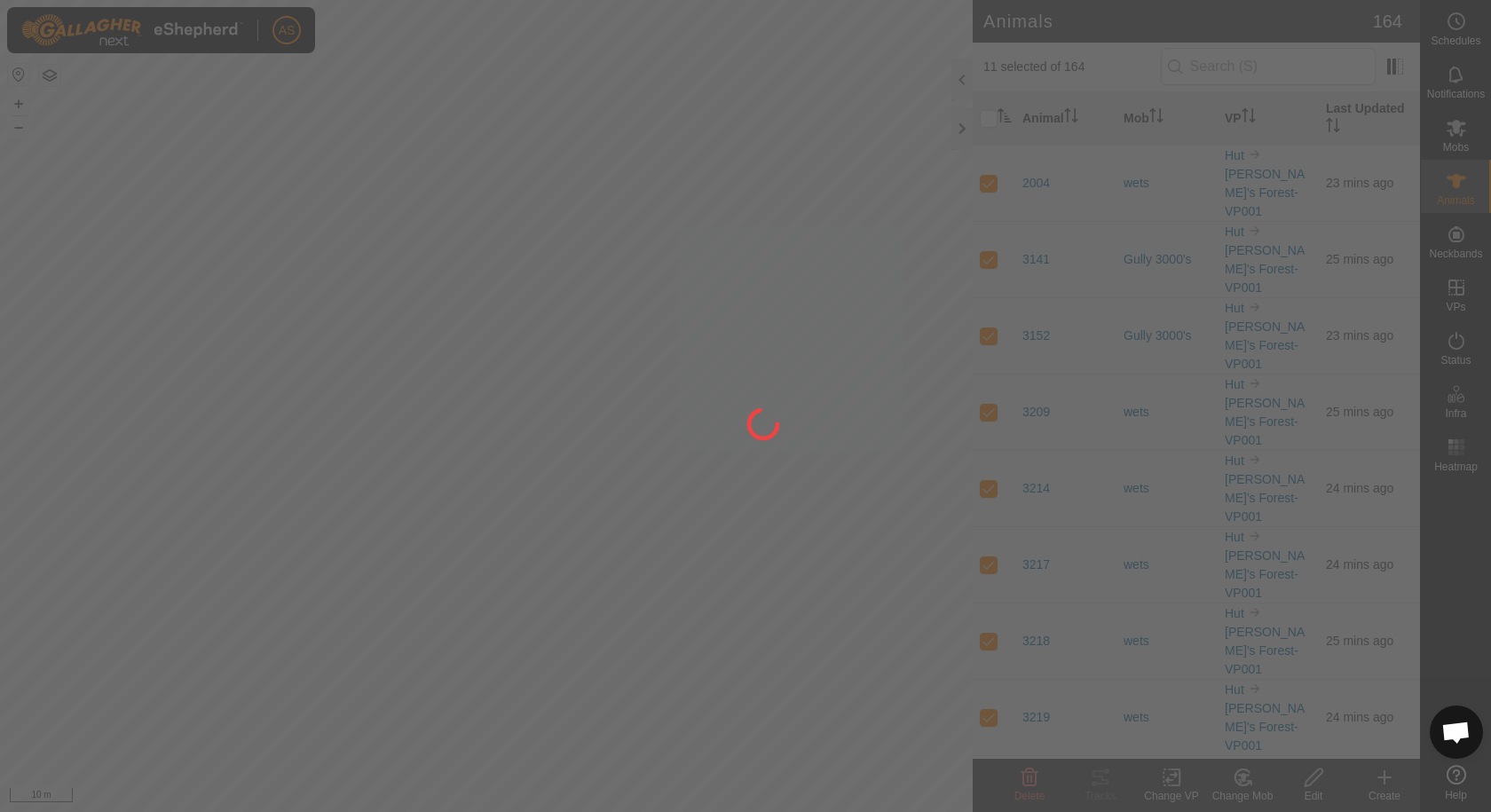
checkbox input "false"
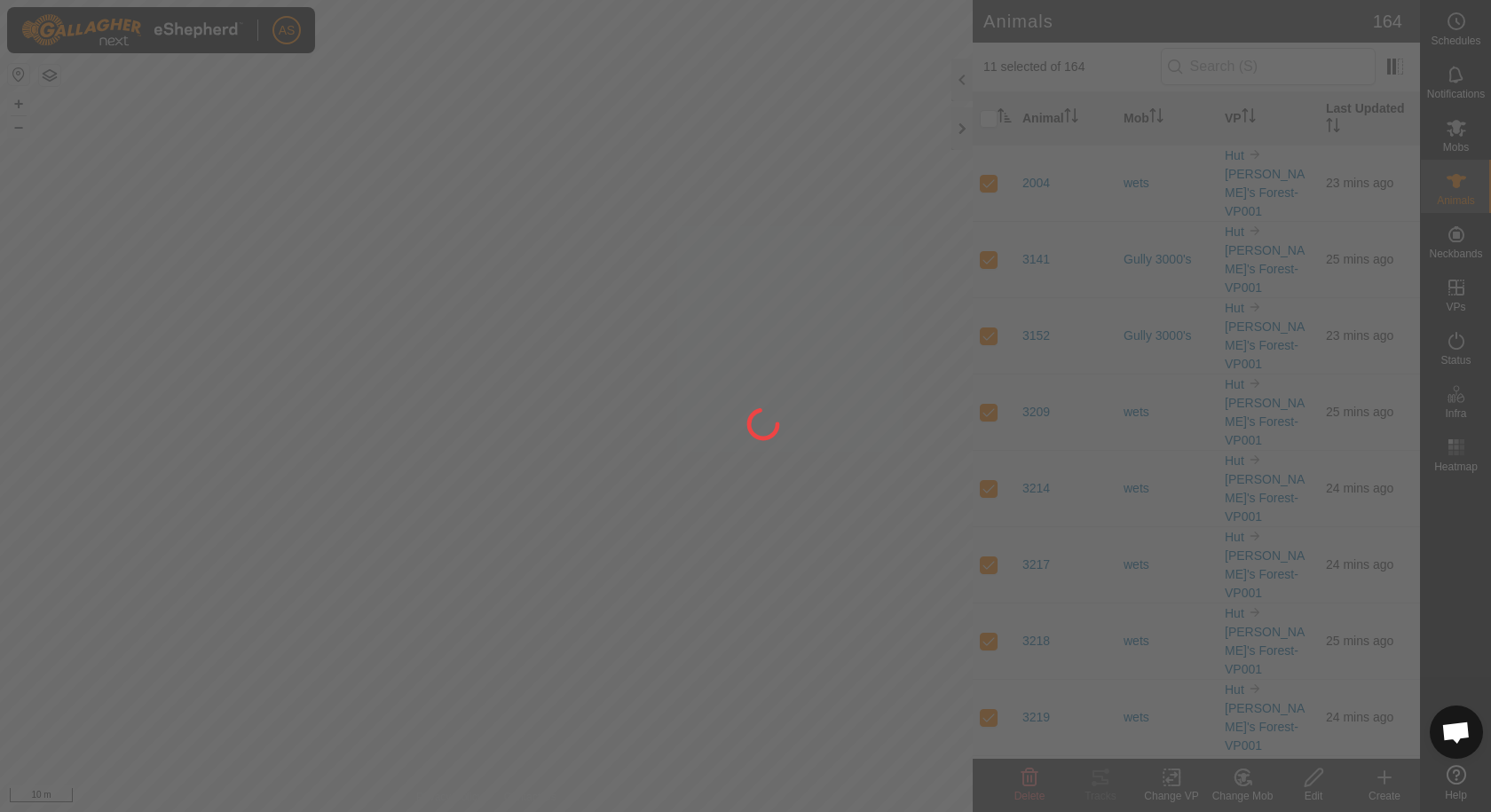
checkbox input "false"
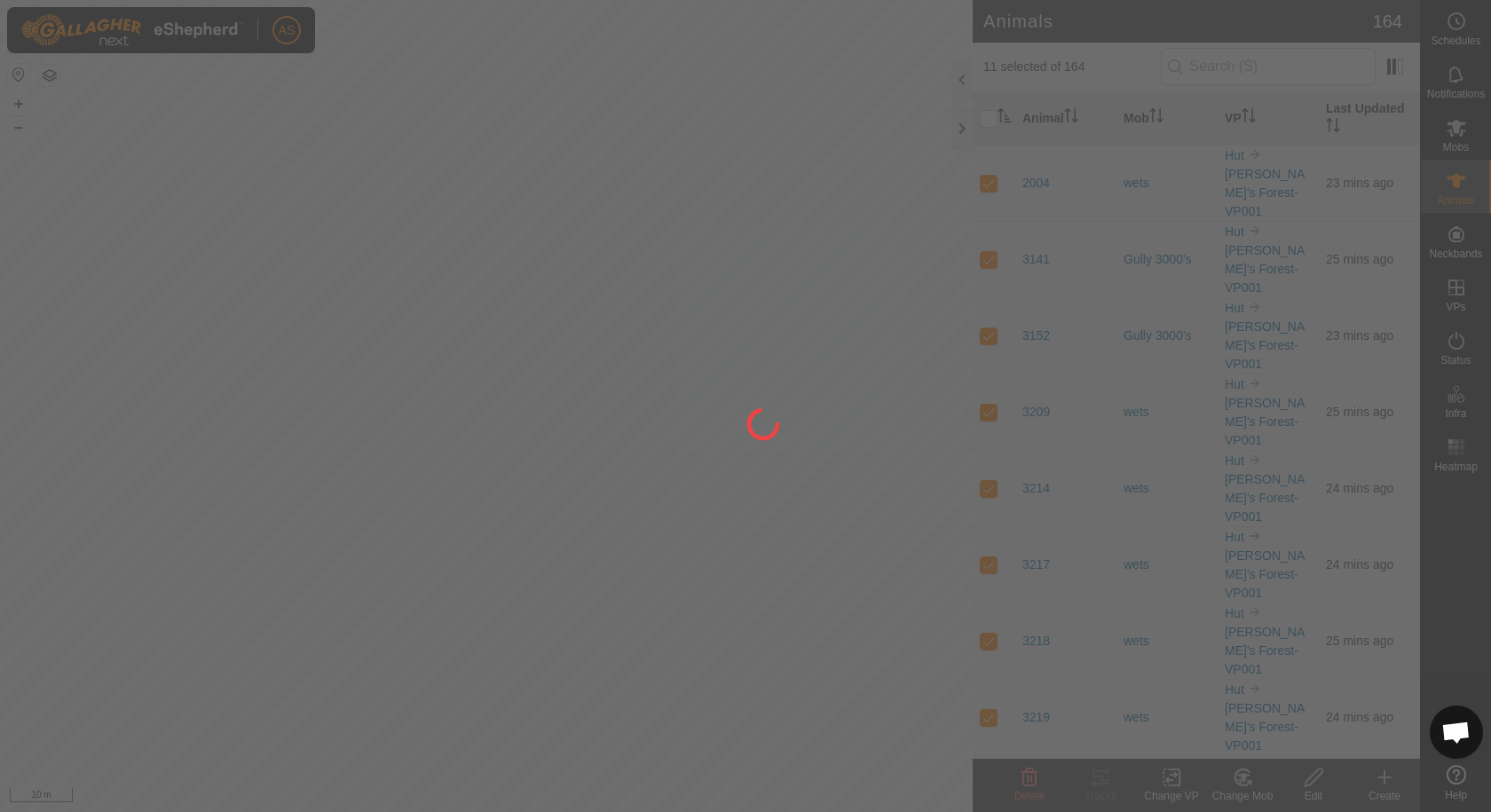
checkbox input "false"
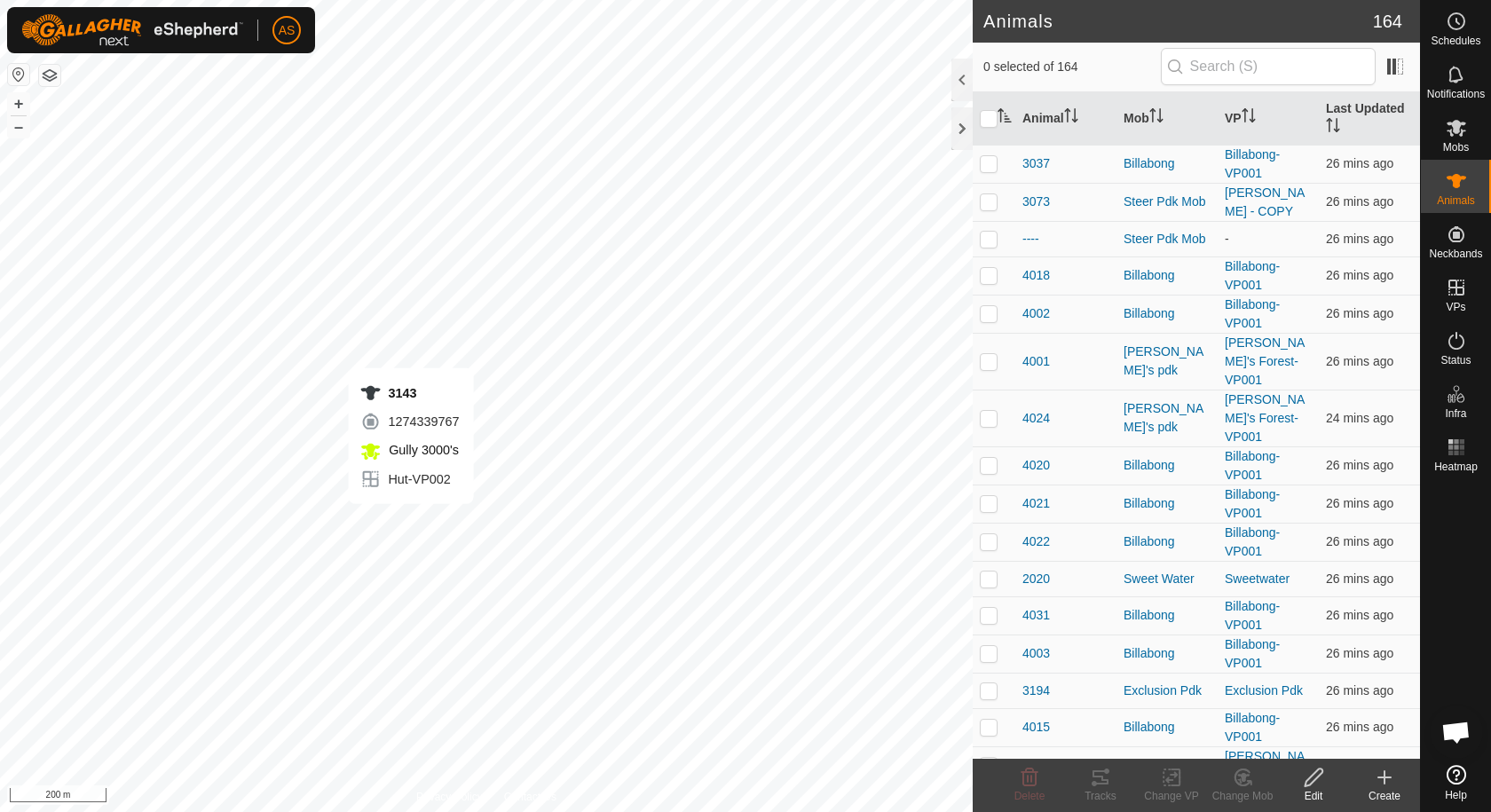
checkbox input "true"
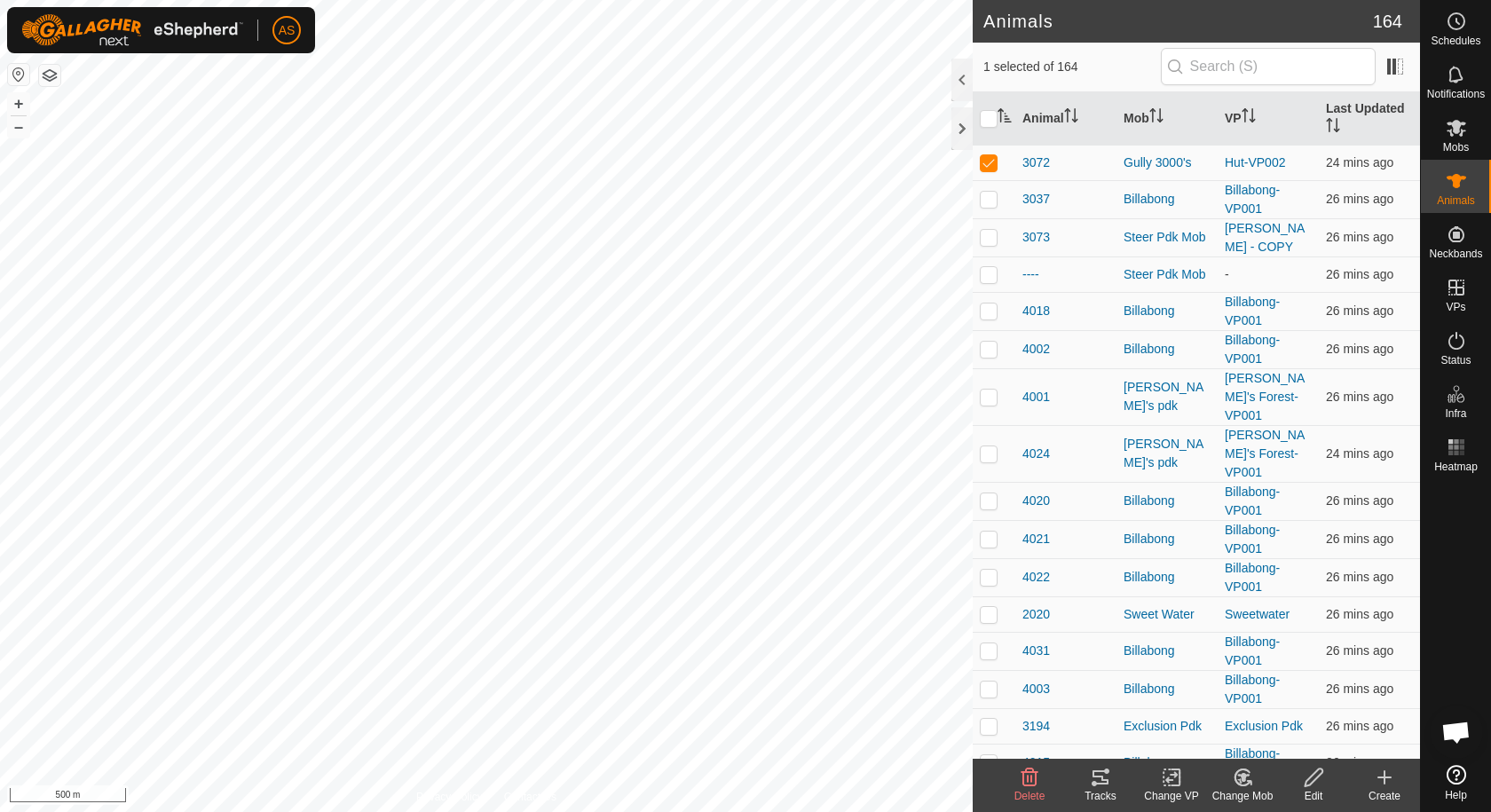
checkbox input "false"
checkbox input "true"
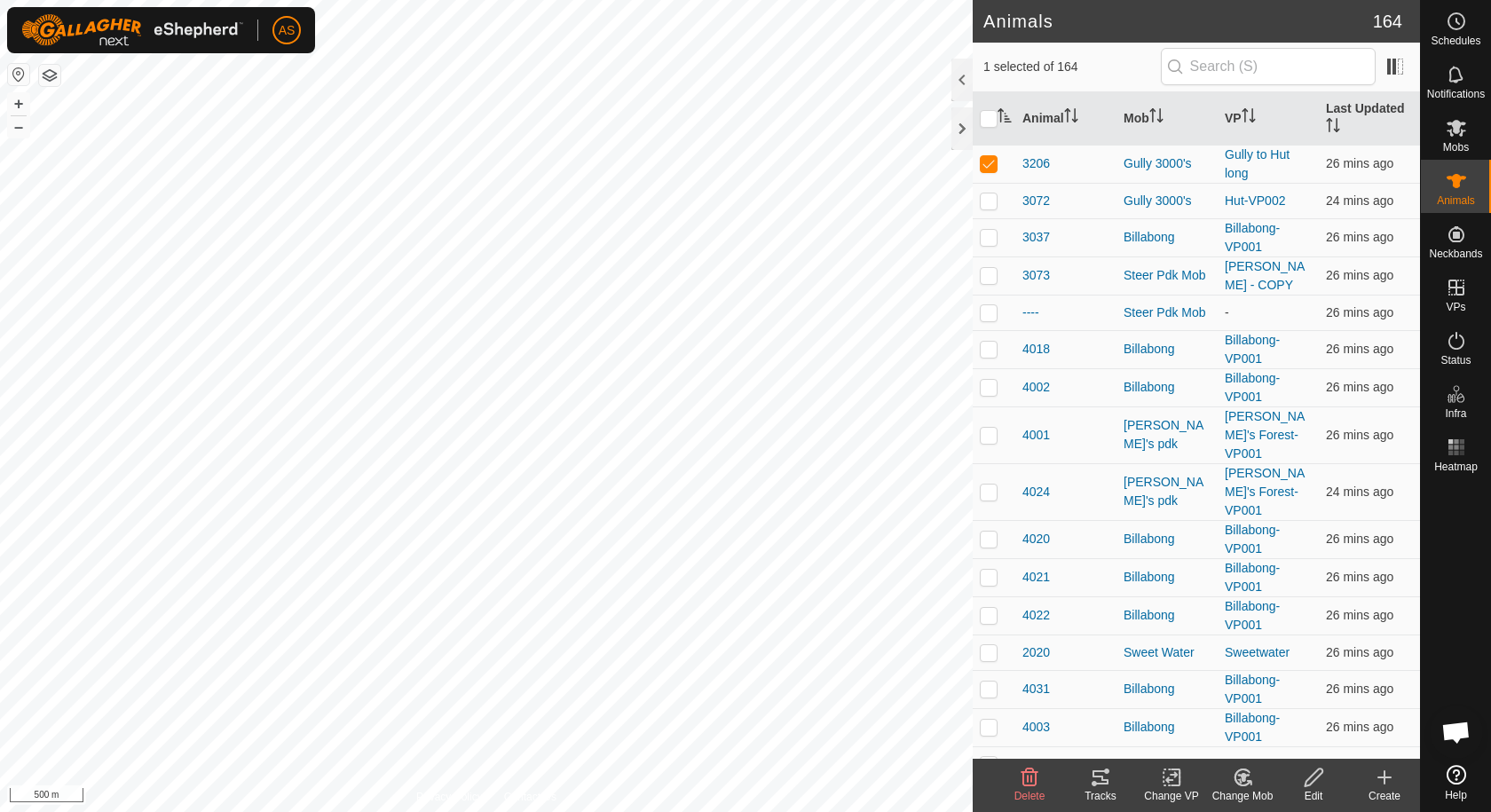
click at [1097, 784] on icon at bounding box center [1100, 777] width 16 height 14
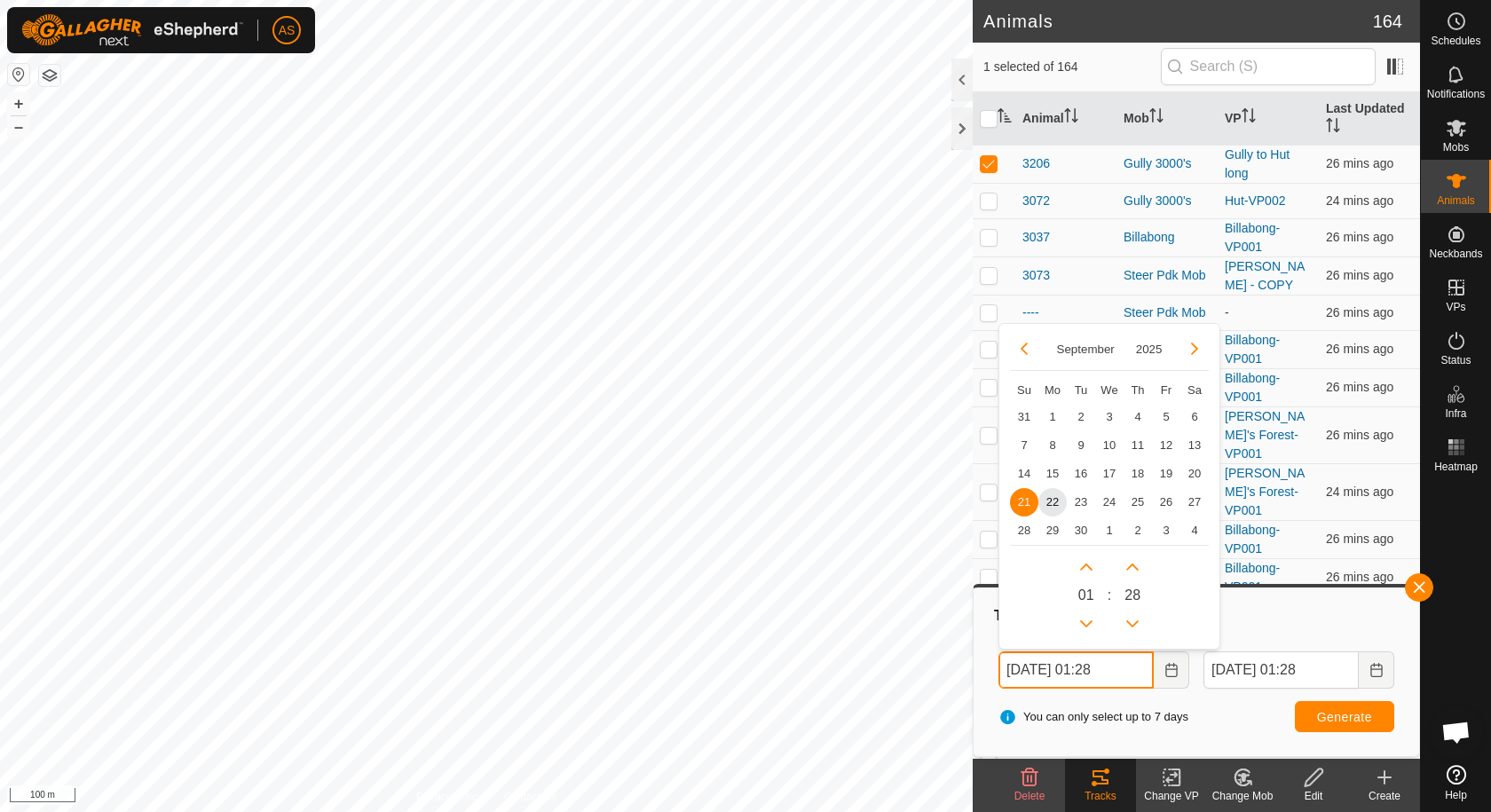
click at [1084, 672] on input "[DATE] 01:28" at bounding box center [1076, 670] width 156 height 37
click at [1080, 472] on span "16" at bounding box center [1081, 473] width 28 height 28
type input "[DATE] 01:28"
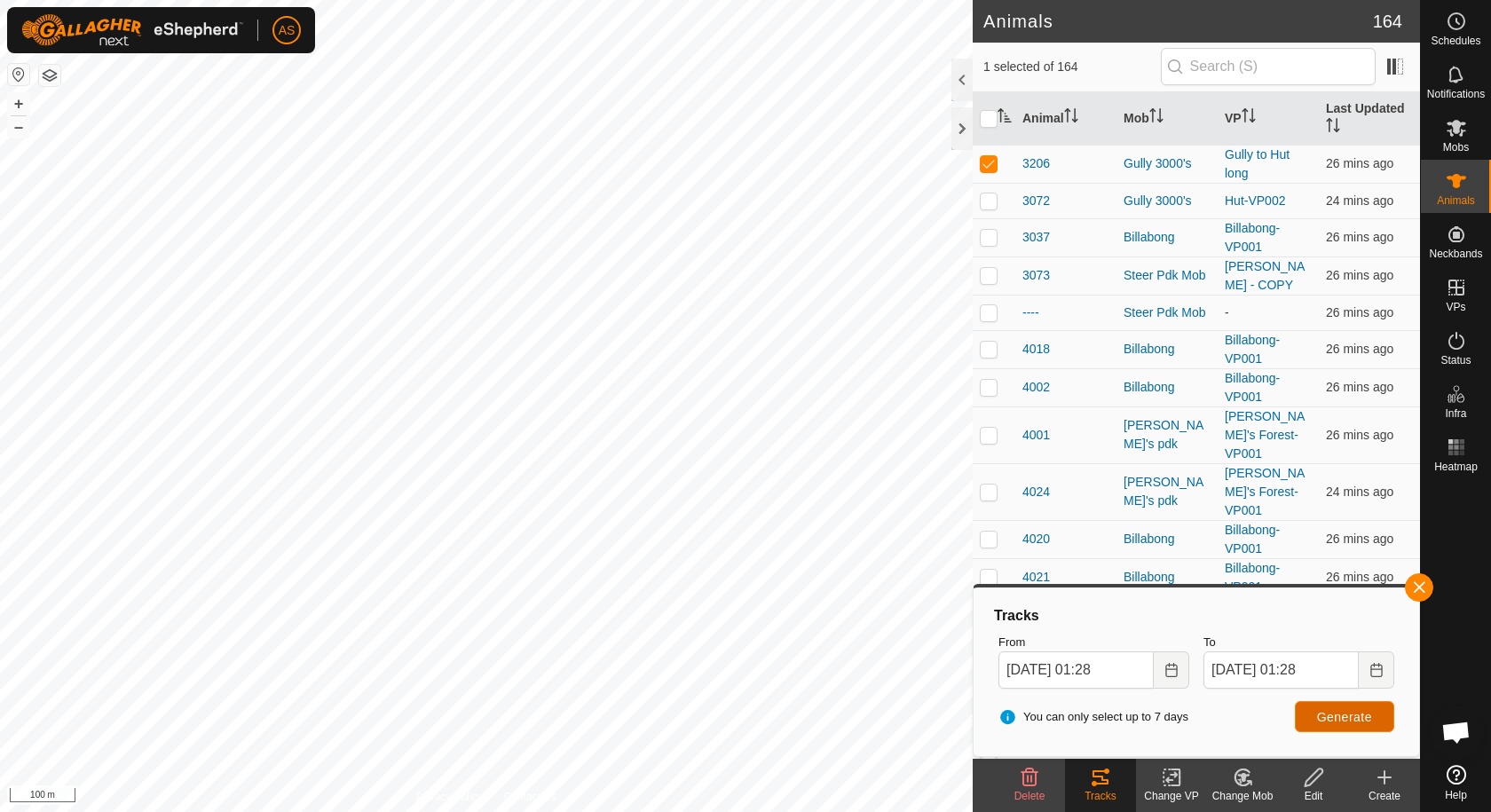
click at [1329, 722] on span "Generate" at bounding box center [1345, 717] width 55 height 14
checkbox input "false"
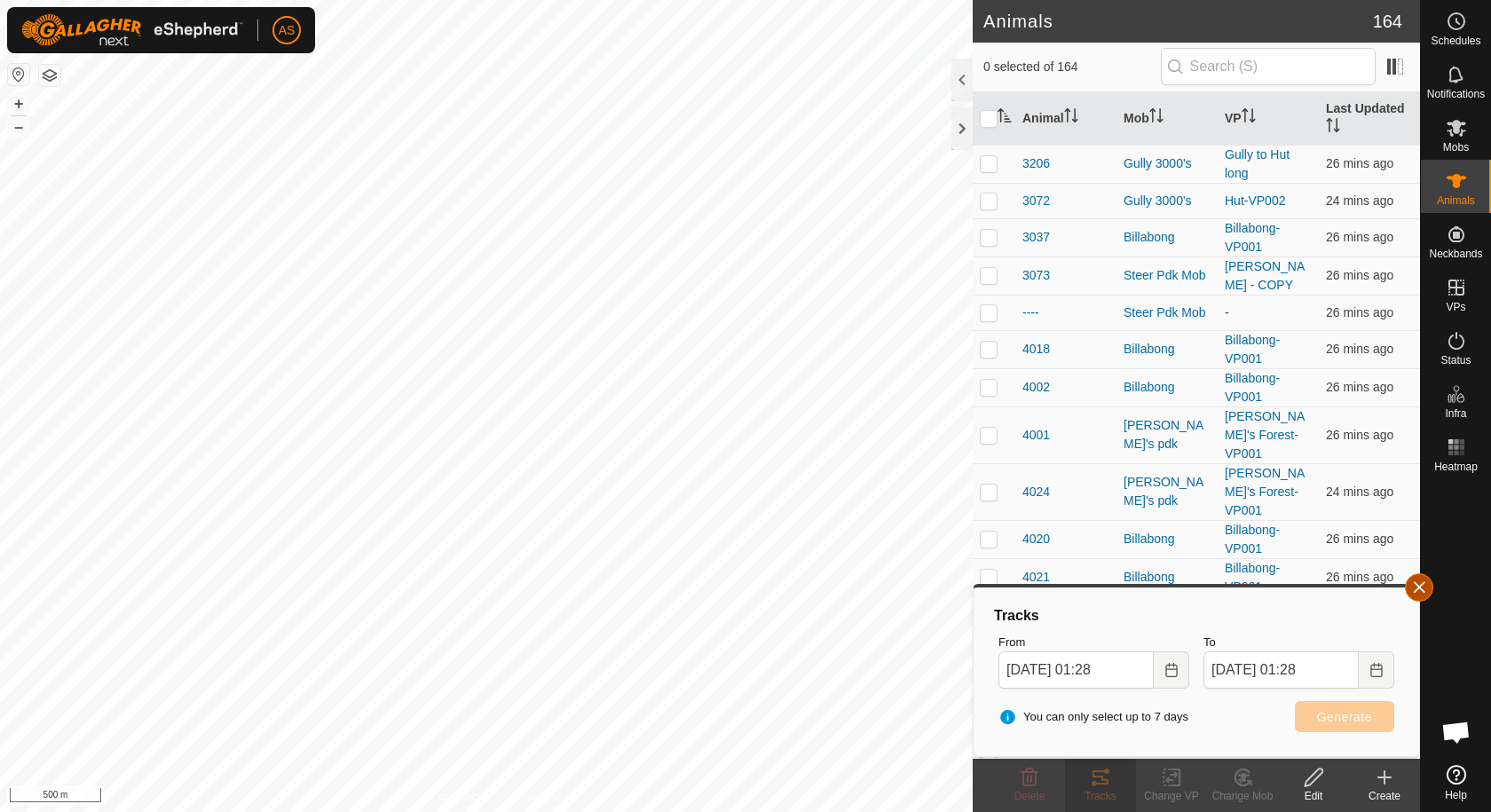
click at [1417, 586] on button "button" at bounding box center [1419, 587] width 28 height 28
